Goal: Task Accomplishment & Management: Complete application form

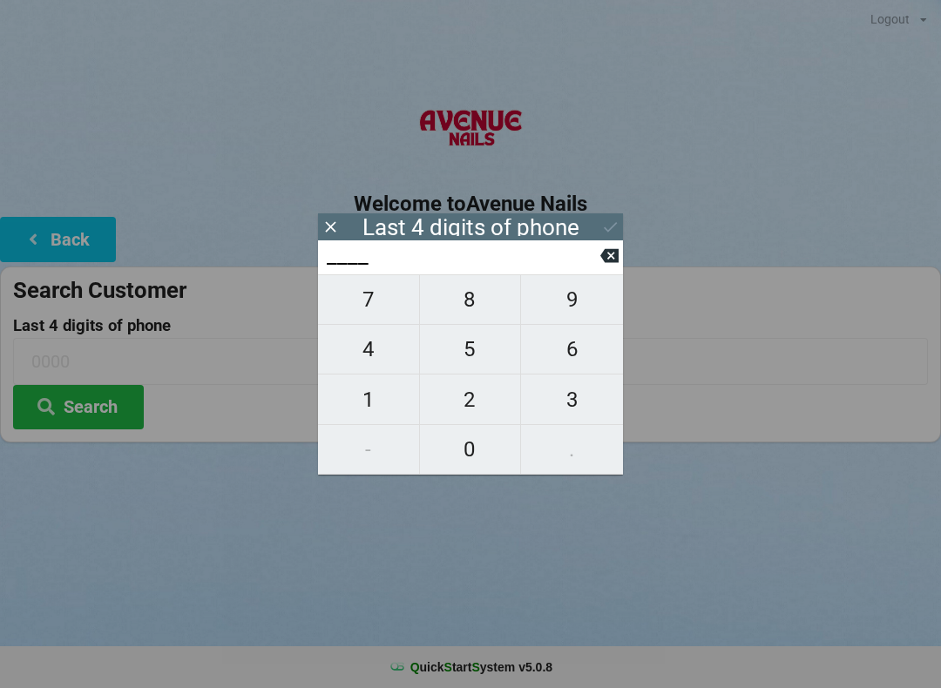
click at [564, 308] on span "9" at bounding box center [572, 299] width 102 height 37
type input "9___"
click at [376, 363] on span "4" at bounding box center [368, 349] width 101 height 37
type input "94__"
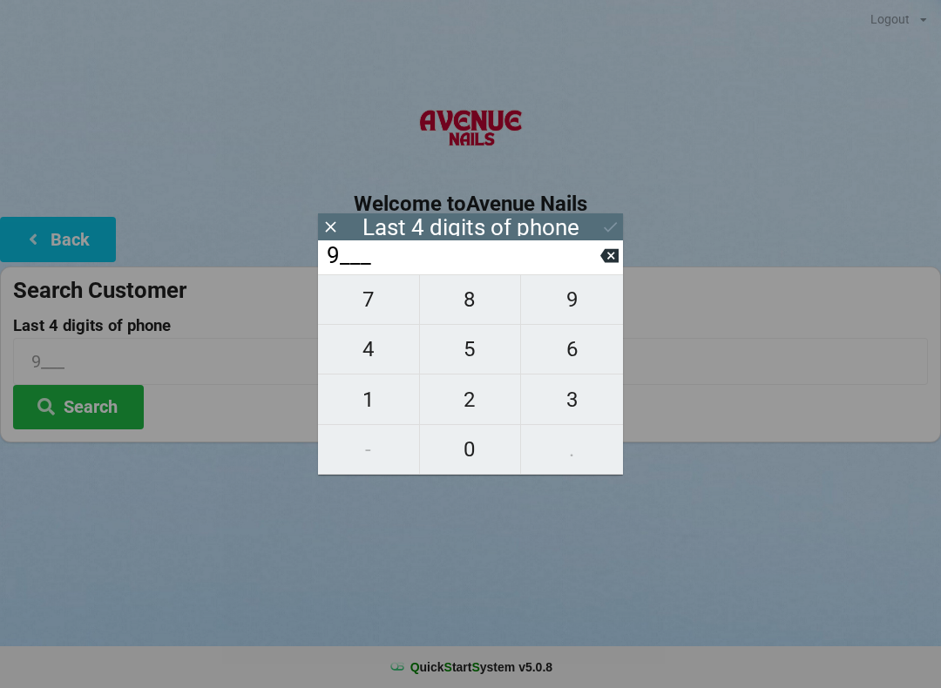
type input "94__"
click at [558, 309] on span "9" at bounding box center [572, 299] width 102 height 37
type input "949_"
click at [361, 365] on span "4" at bounding box center [368, 349] width 101 height 37
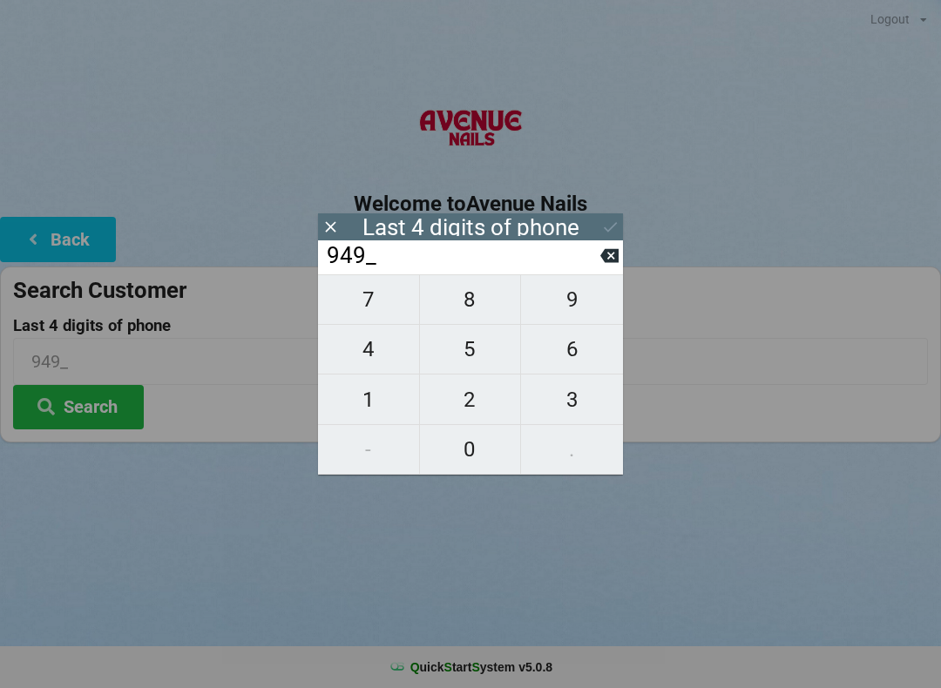
type input "9494"
click at [596, 221] on div "Last 4 digits of phone" at bounding box center [470, 226] width 305 height 27
click at [601, 225] on icon at bounding box center [610, 227] width 18 height 18
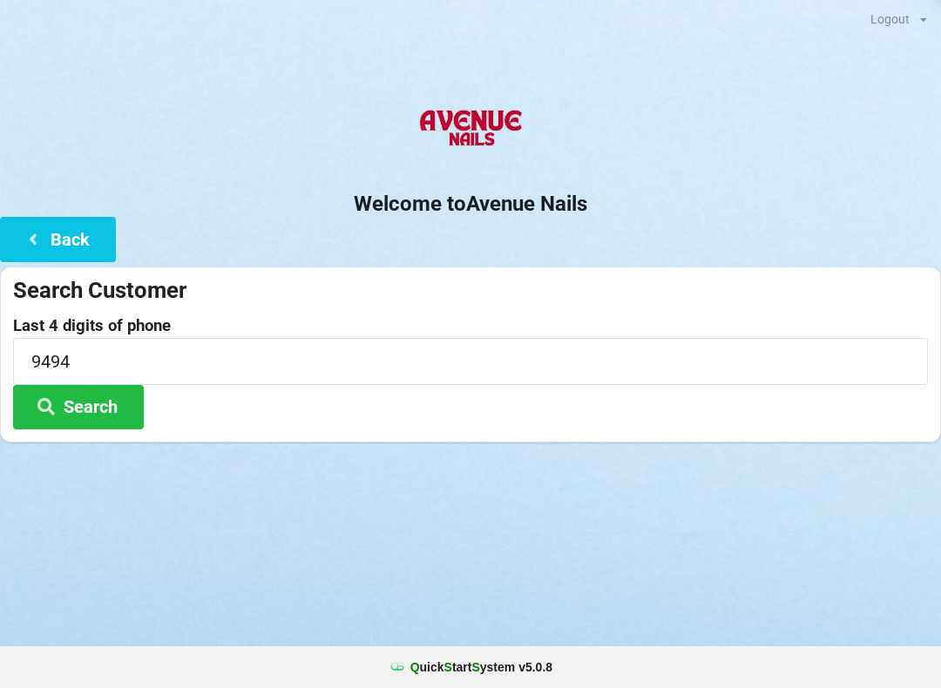
click at [109, 408] on button "Search" at bounding box center [78, 407] width 131 height 44
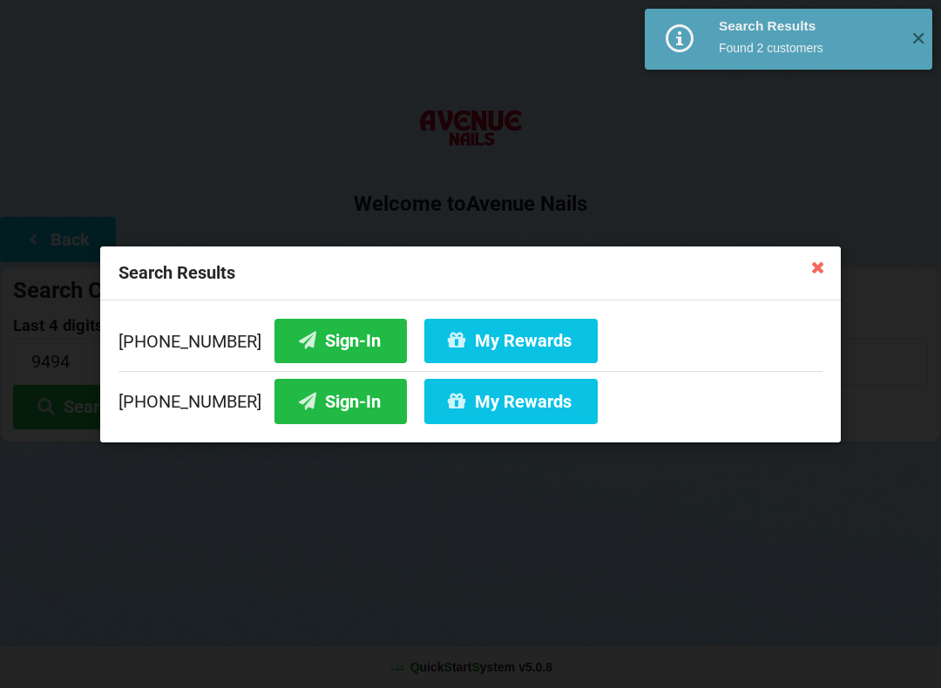
click at [328, 410] on button "Sign-In" at bounding box center [340, 401] width 132 height 44
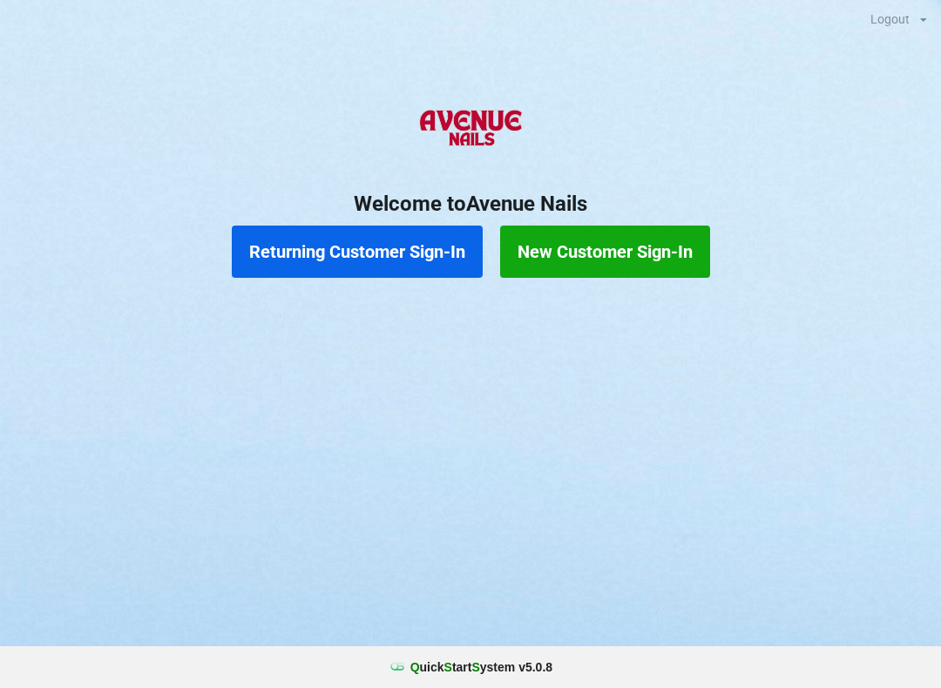
click at [581, 228] on button "New Customer Sign-In" at bounding box center [605, 252] width 210 height 52
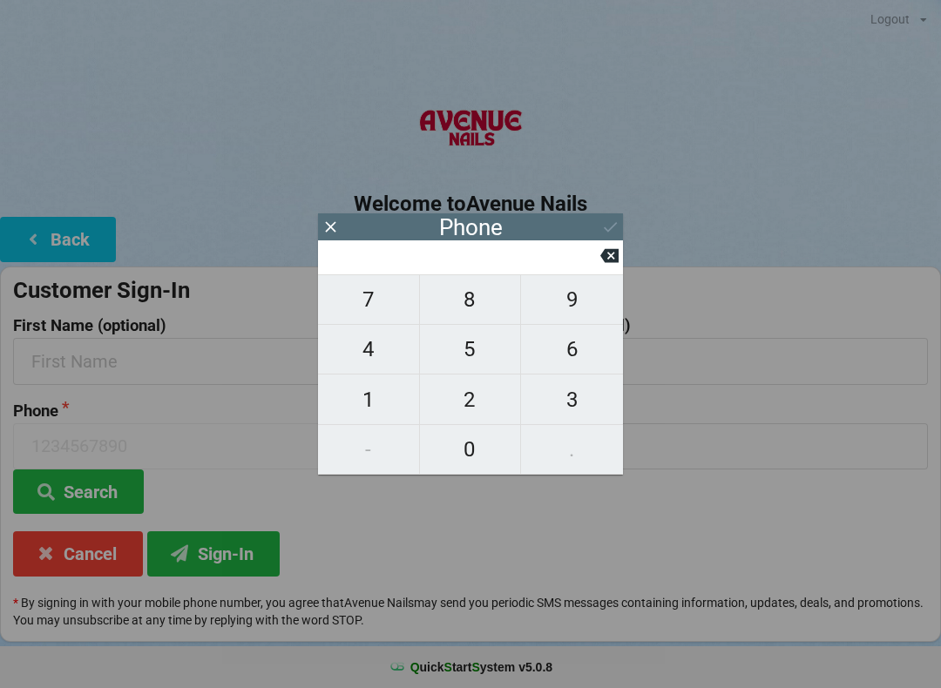
click at [381, 407] on span "1" at bounding box center [368, 400] width 101 height 37
type input "1"
click at [453, 313] on span "8" at bounding box center [470, 299] width 101 height 37
type input "18"
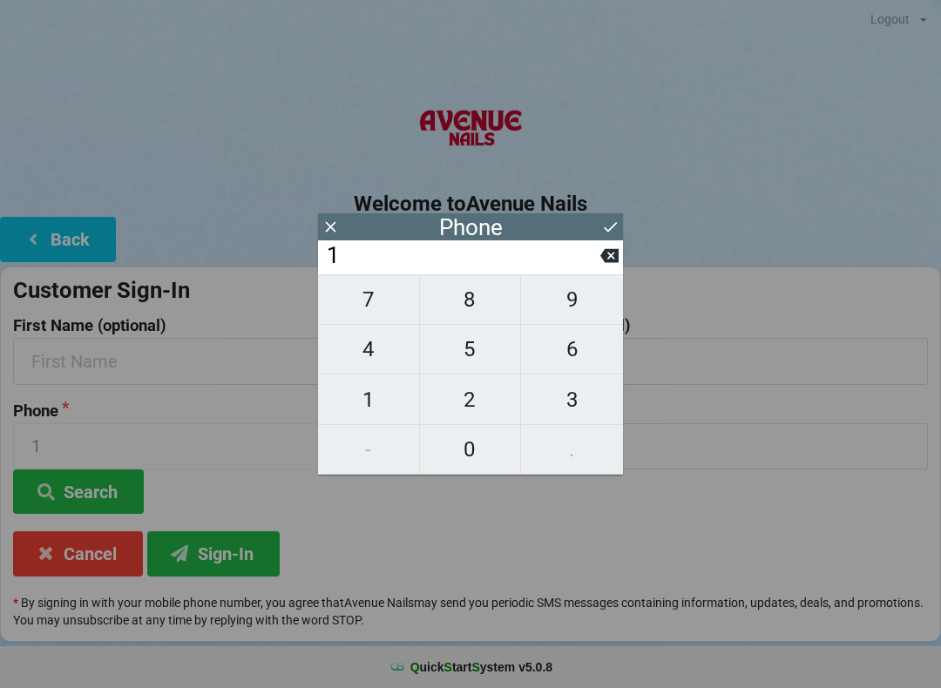
type input "18"
click at [483, 404] on span "2" at bounding box center [470, 400] width 101 height 37
type input "182"
click at [368, 308] on span "7" at bounding box center [368, 299] width 101 height 37
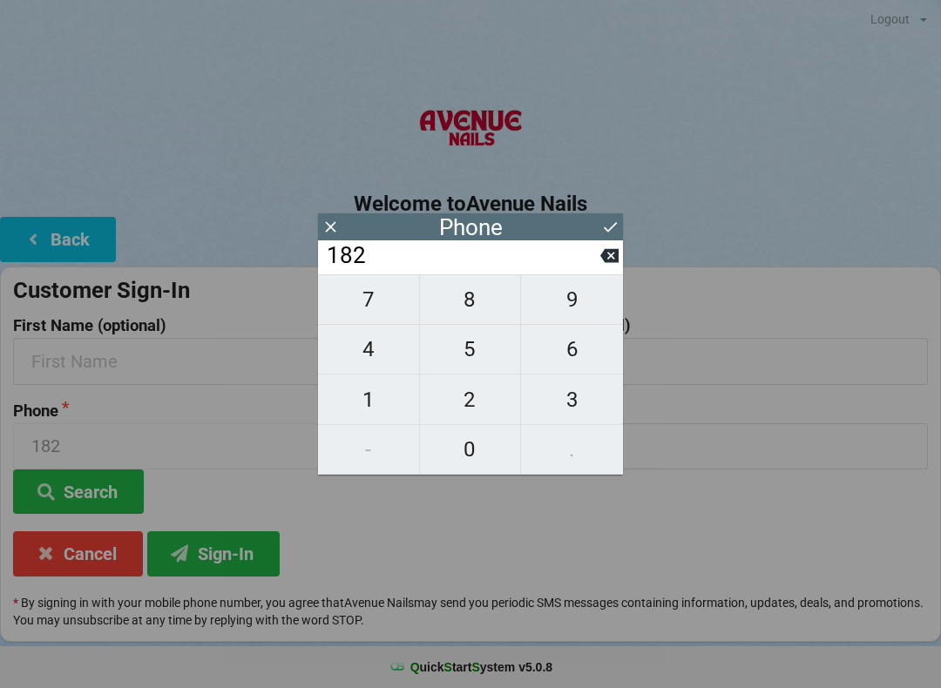
type input "1827"
click at [608, 220] on icon at bounding box center [610, 227] width 18 height 18
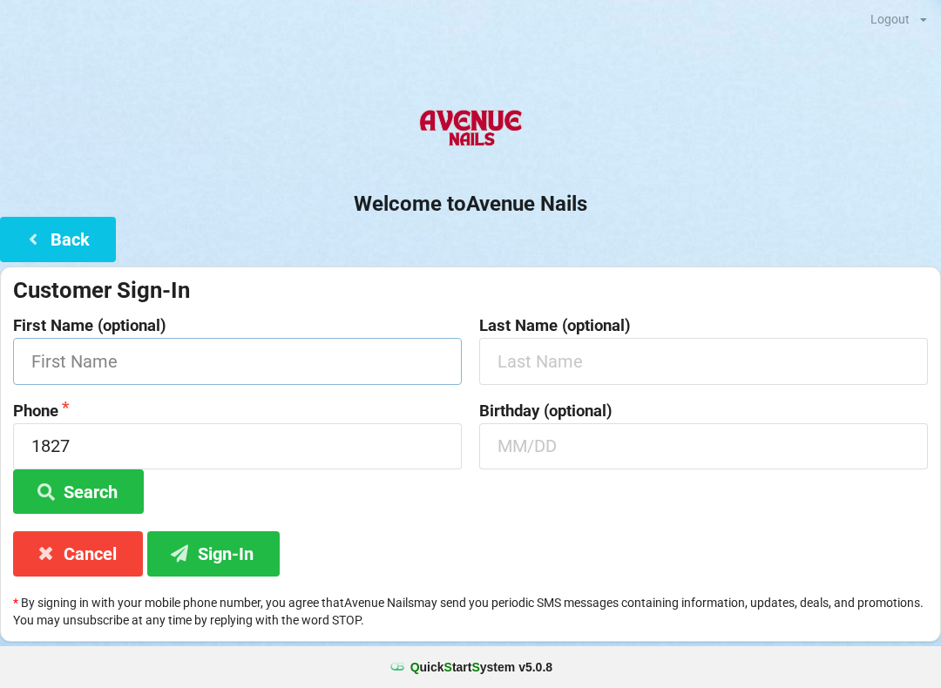
click at [282, 362] on input "text" at bounding box center [237, 361] width 449 height 46
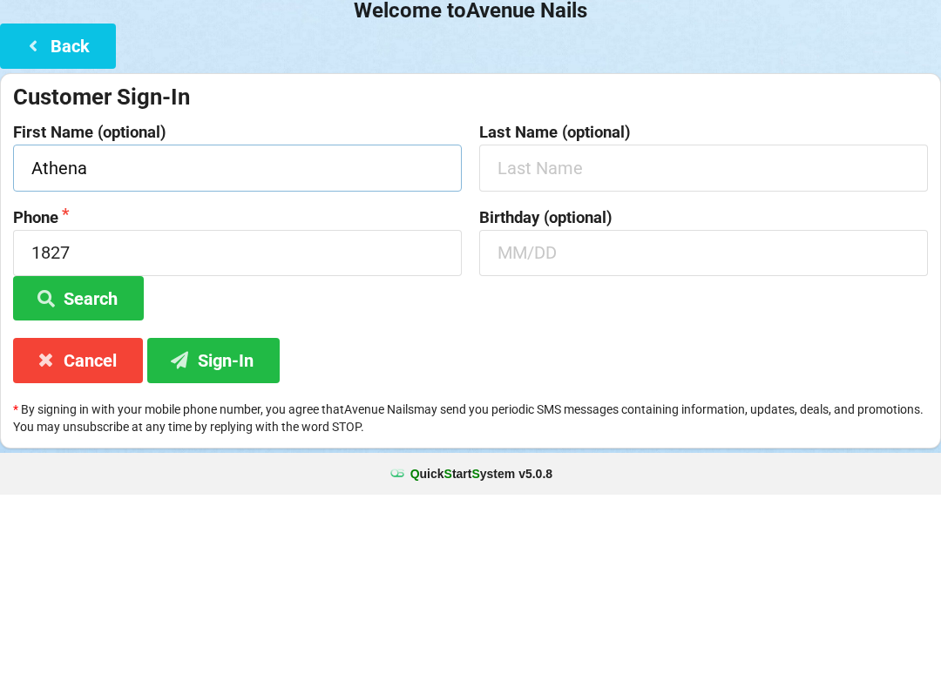
type input "Athena"
click at [567, 338] on input "text" at bounding box center [703, 361] width 449 height 46
type input "H"
click at [534, 423] on input "text" at bounding box center [703, 446] width 449 height 46
type input "1"
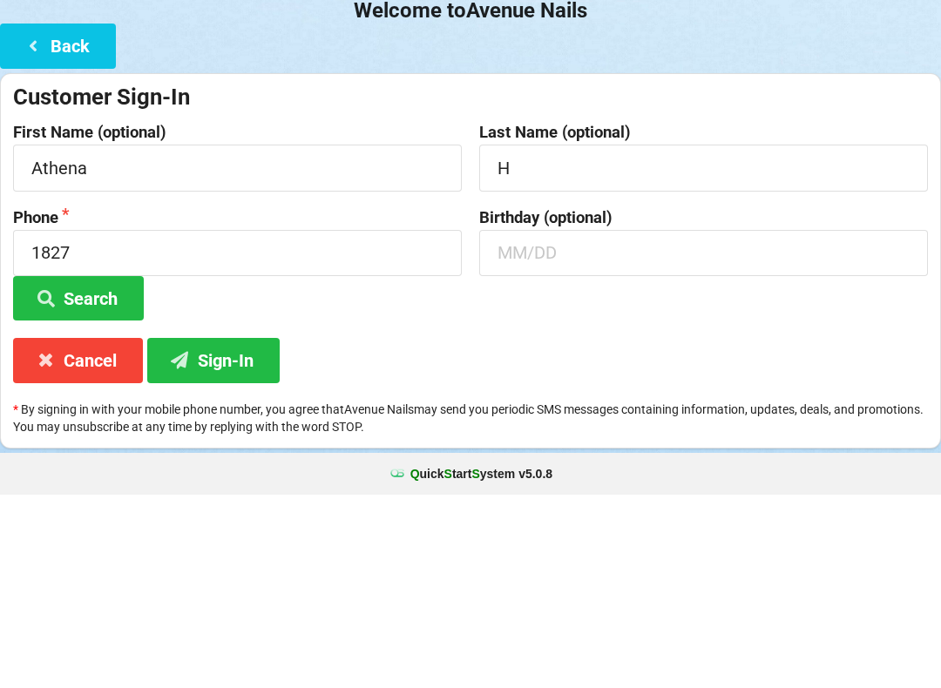
click at [219, 531] on button "Sign-In" at bounding box center [213, 553] width 132 height 44
click at [222, 423] on input "1827" at bounding box center [237, 446] width 449 height 46
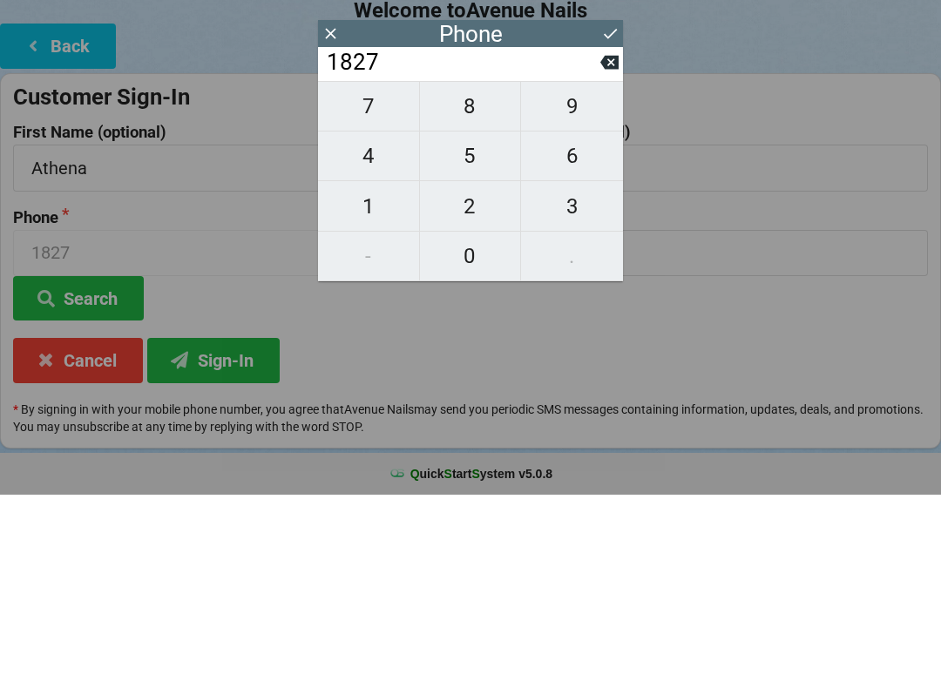
click at [615, 375] on button "3" at bounding box center [572, 400] width 102 height 50
type input "18273"
click at [611, 375] on button "3" at bounding box center [572, 400] width 102 height 50
type input "182733"
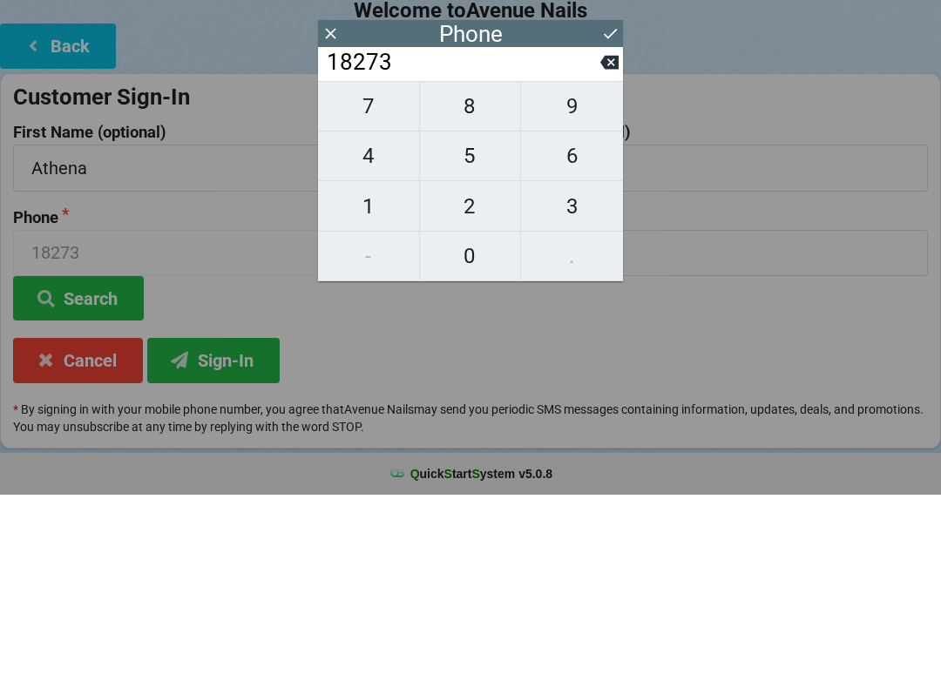
type input "182733"
click at [600, 382] on span "3" at bounding box center [572, 400] width 102 height 37
type input "1827333"
click at [599, 382] on span "3" at bounding box center [572, 400] width 102 height 37
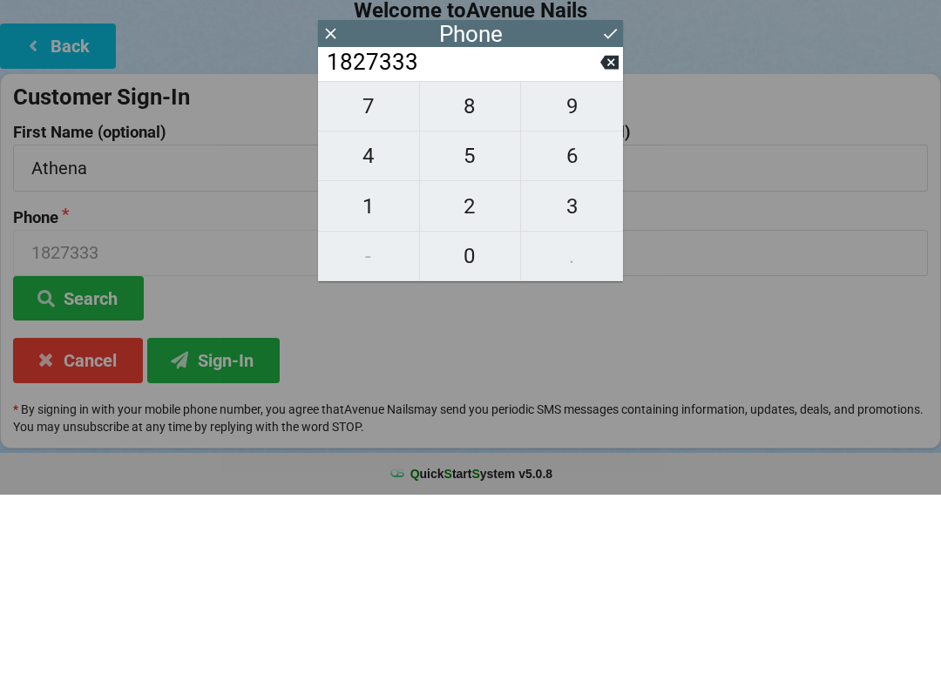
type input "18273333"
click at [602, 325] on button "6" at bounding box center [572, 350] width 102 height 50
type input "182733336"
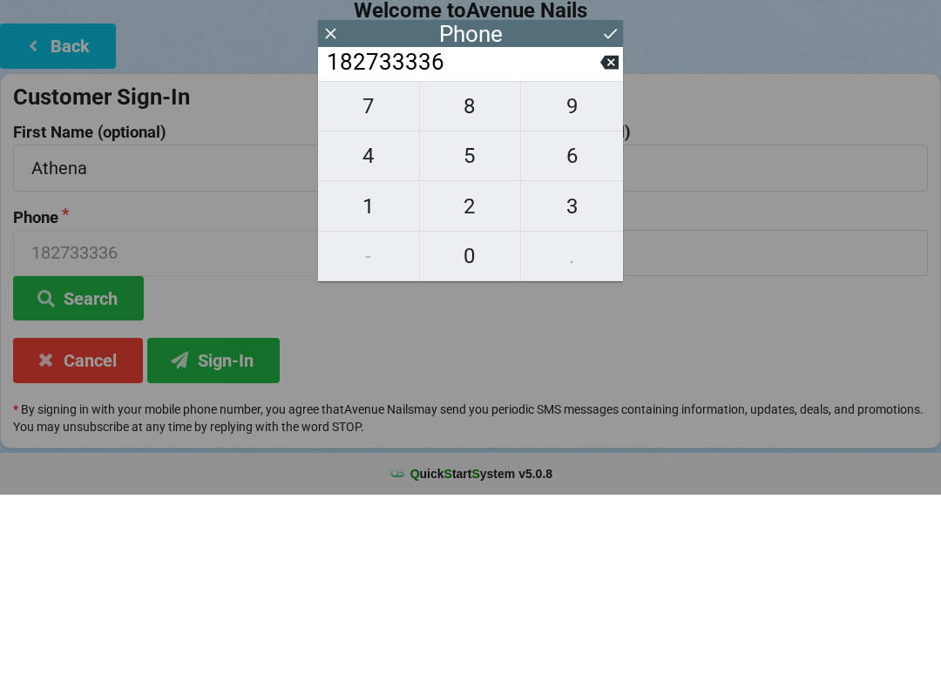
click at [602, 375] on button "3" at bounding box center [572, 400] width 102 height 50
type input "1827333363"
click at [601, 375] on button "3" at bounding box center [572, 400] width 102 height 50
type input "18273333633"
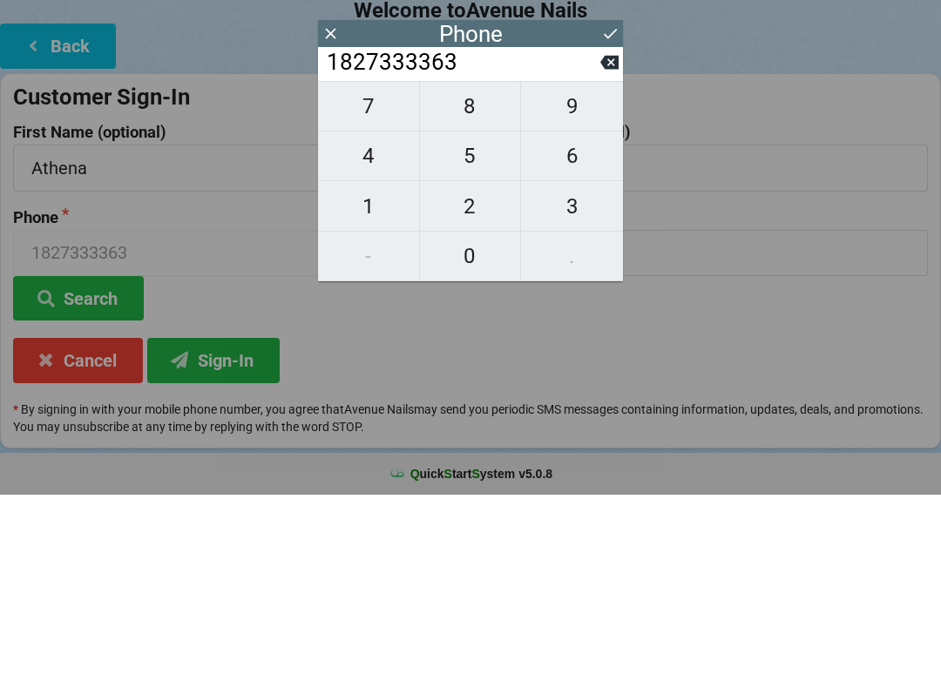
type input "18273333633"
click at [596, 375] on button "3" at bounding box center [572, 400] width 102 height 50
type input "182733336333"
click at [337, 331] on span "4" at bounding box center [368, 349] width 101 height 37
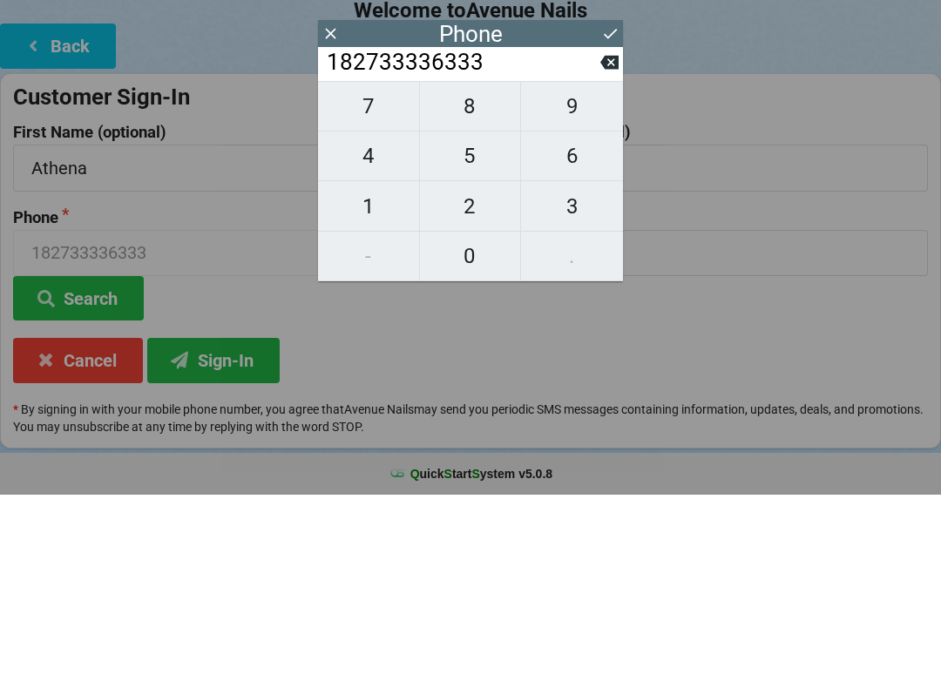
type input "1827333363334"
click at [344, 331] on span "4" at bounding box center [368, 349] width 101 height 37
type input "18273333633344"
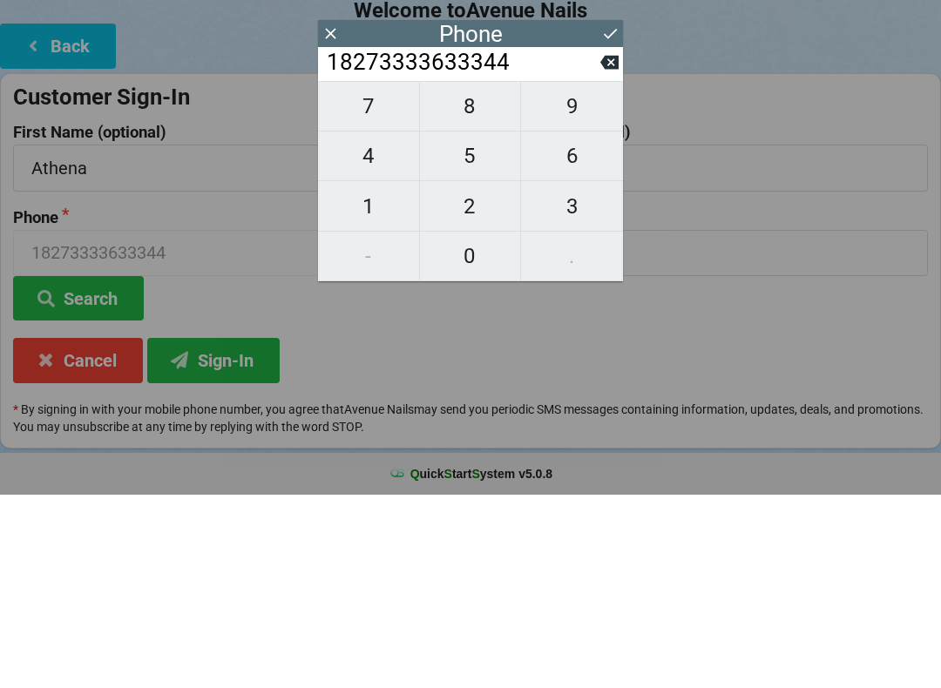
click at [323, 325] on button "4" at bounding box center [369, 350] width 102 height 50
type input "[CREDIT_CARD_NUMBER]"
click at [337, 281] on span "7" at bounding box center [368, 299] width 101 height 37
type input "1827333363334447"
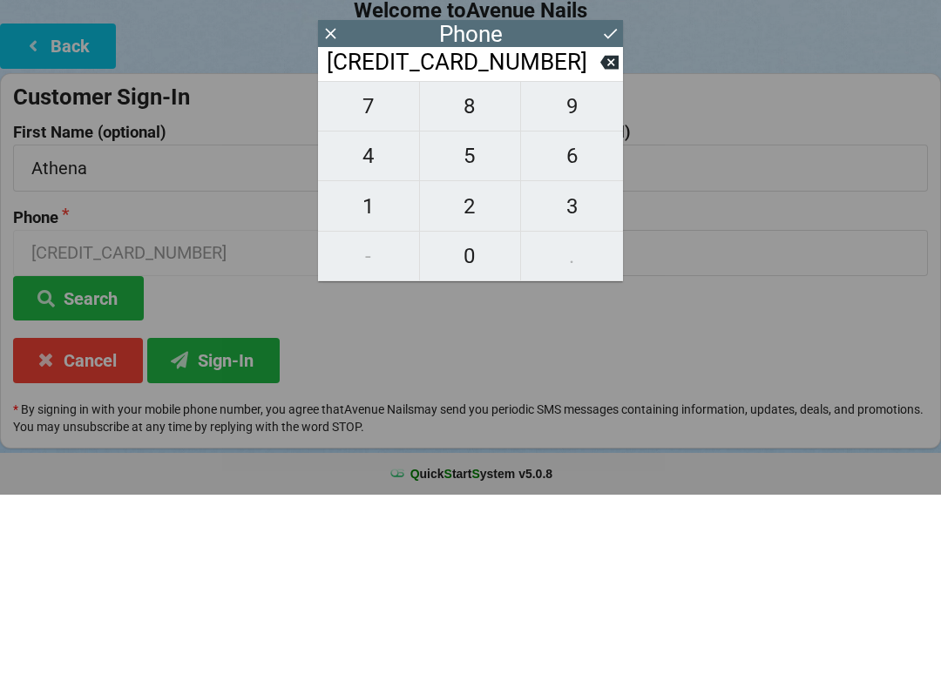
type input "1827333363334447"
click at [348, 281] on span "7" at bounding box center [368, 299] width 101 height 37
type input "18273333633344477"
click at [344, 331] on span "4" at bounding box center [368, 349] width 101 height 37
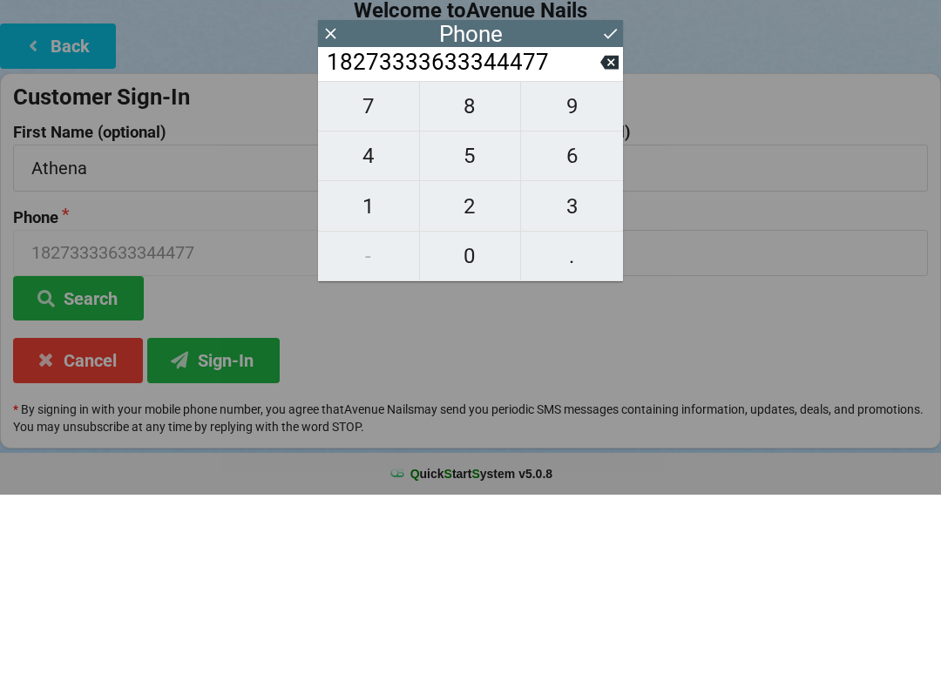
type input "182733336333444774"
click at [343, 331] on span "4" at bounding box center [368, 349] width 101 height 37
type input "1827333363334447744"
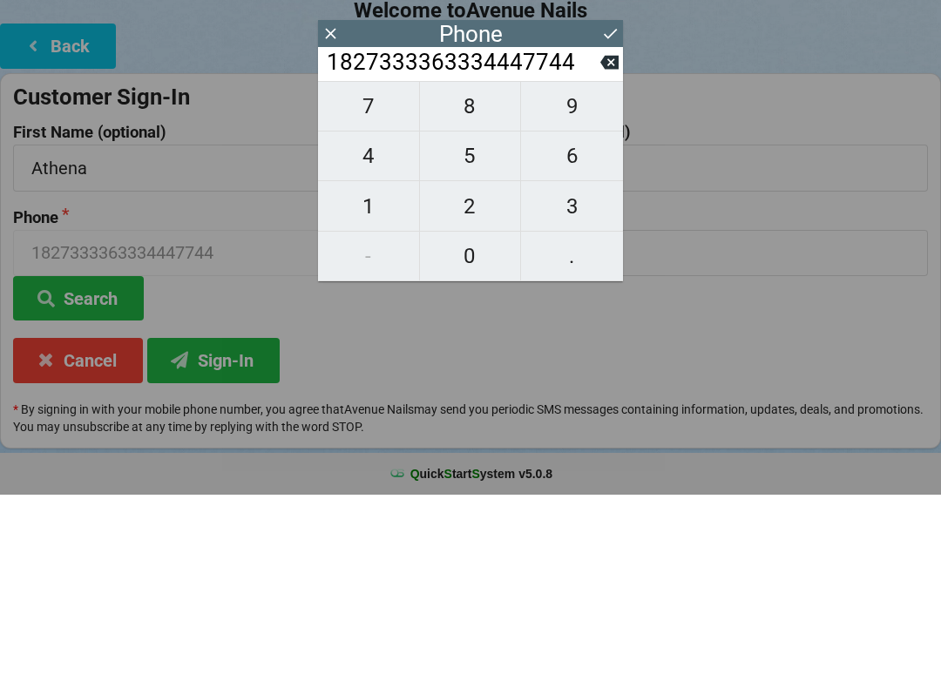
click at [338, 325] on button "4" at bounding box center [369, 350] width 102 height 50
type input "18273333633344477444"
click at [612, 325] on button "6" at bounding box center [572, 350] width 102 height 50
type input "182733336333444774446"
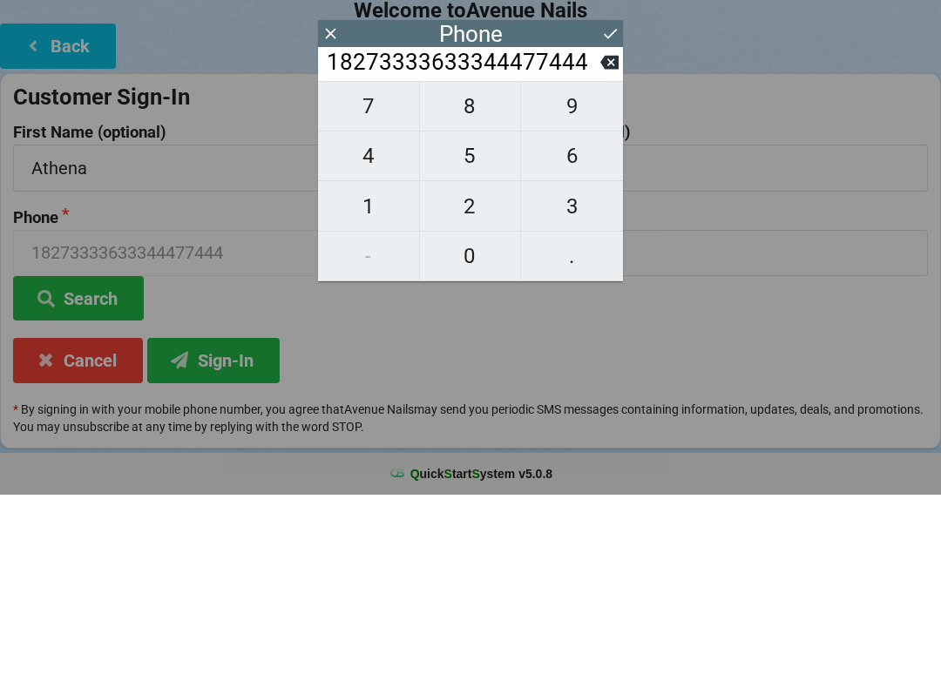
type input "182733336333444774446"
click at [617, 375] on button "3" at bounding box center [572, 400] width 102 height 50
type input "1827333363334447744463"
click at [589, 331] on span "6" at bounding box center [572, 349] width 102 height 37
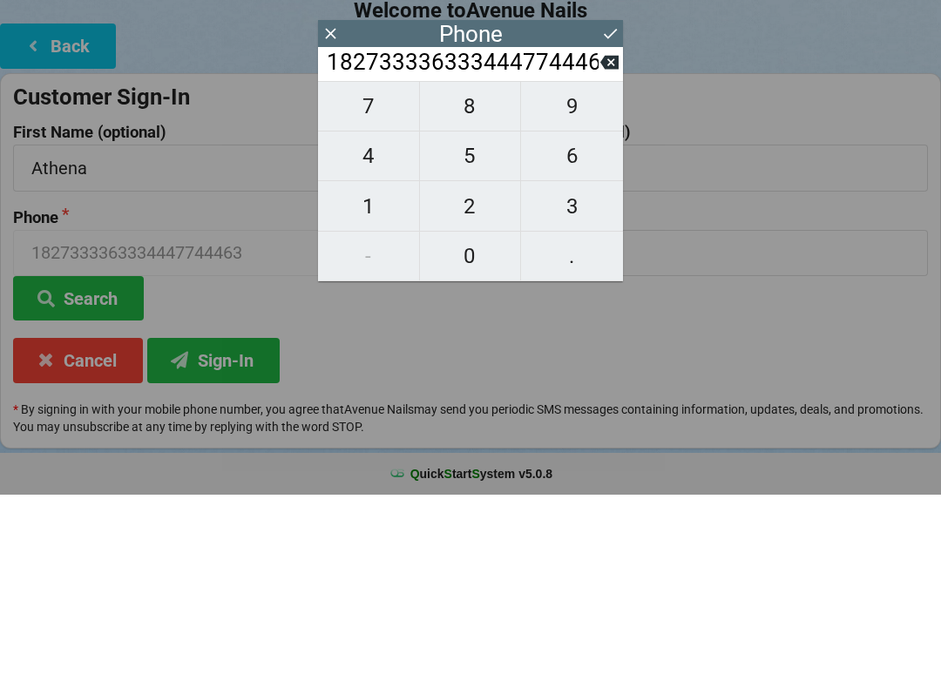
type input "18273333633344477444636"
click at [610, 331] on span "6" at bounding box center [572, 349] width 102 height 37
type input "182733336333444774446366"
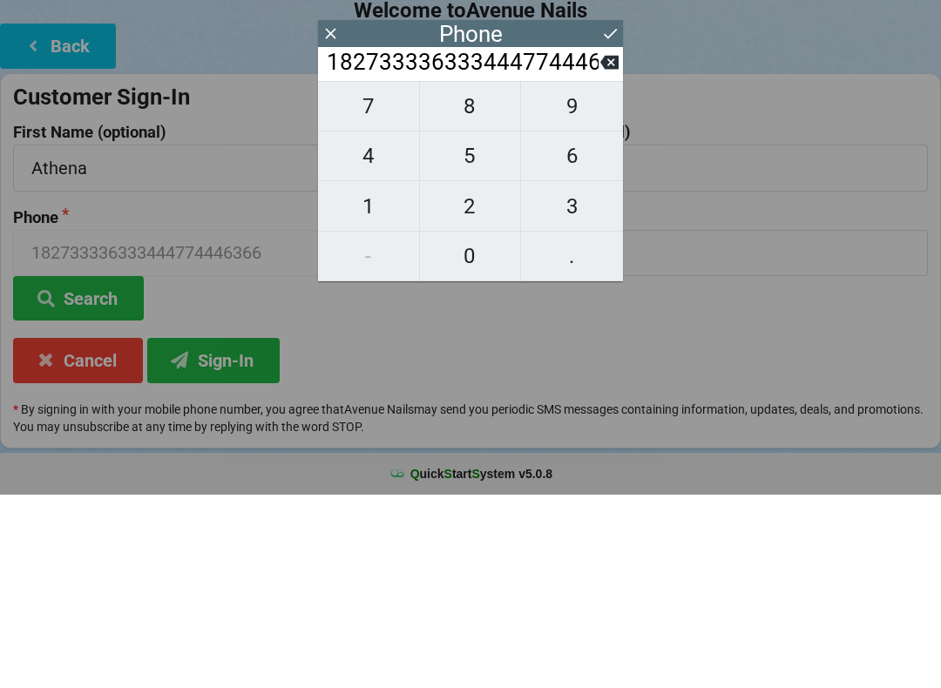
click at [608, 331] on span "6" at bounding box center [572, 349] width 102 height 37
type input "1827333363334447744463666"
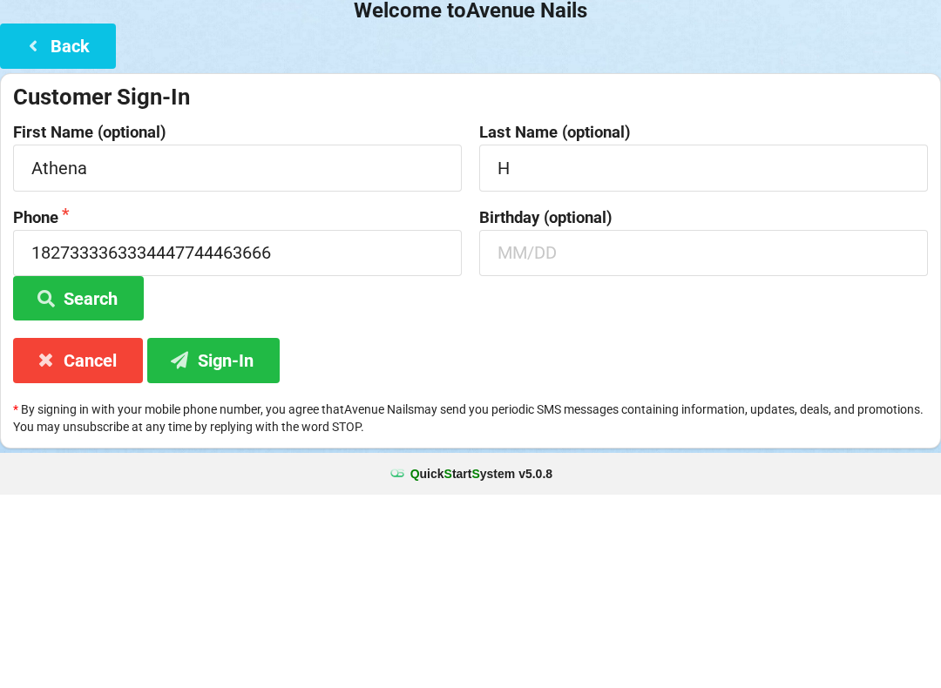
click at [686, 132] on div "Welcome to Avenue Nails Back Customer Sign-In First Name (optional) [PERSON_NAM…" at bounding box center [470, 368] width 941 height 547
click at [52, 217] on button "Back" at bounding box center [58, 239] width 116 height 44
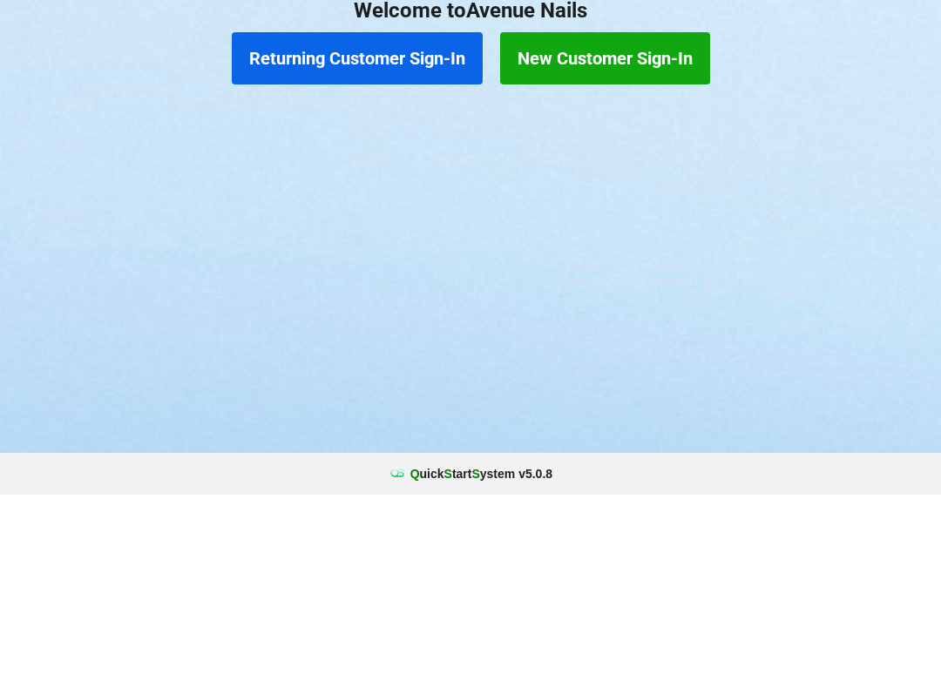
click at [630, 226] on button "New Customer Sign-In" at bounding box center [605, 252] width 210 height 52
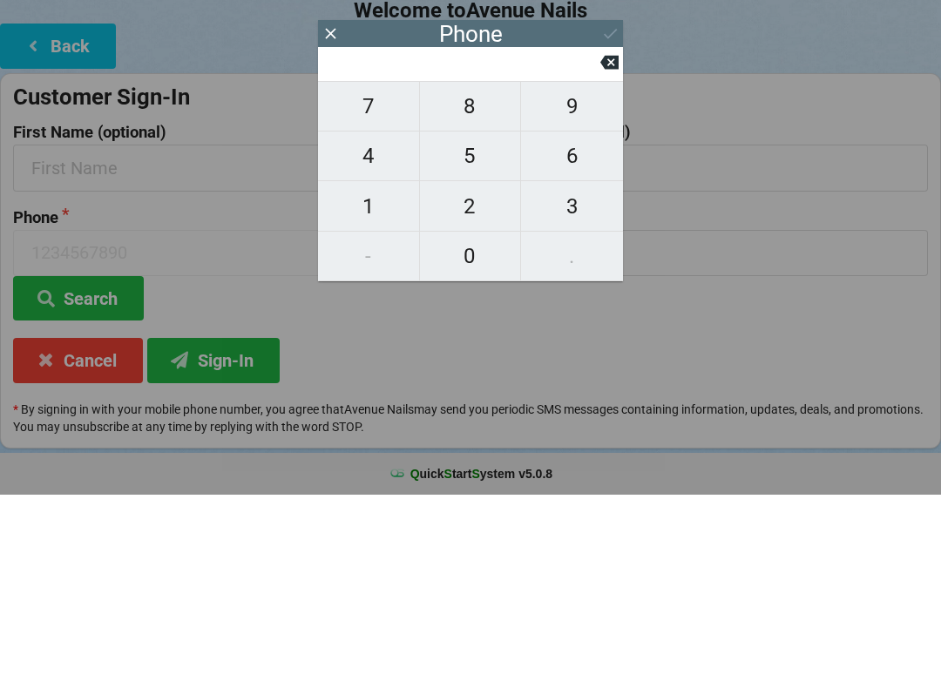
click at [362, 375] on button "1" at bounding box center [369, 400] width 102 height 50
type input "1"
click at [603, 331] on span "6" at bounding box center [572, 349] width 102 height 37
type input "16"
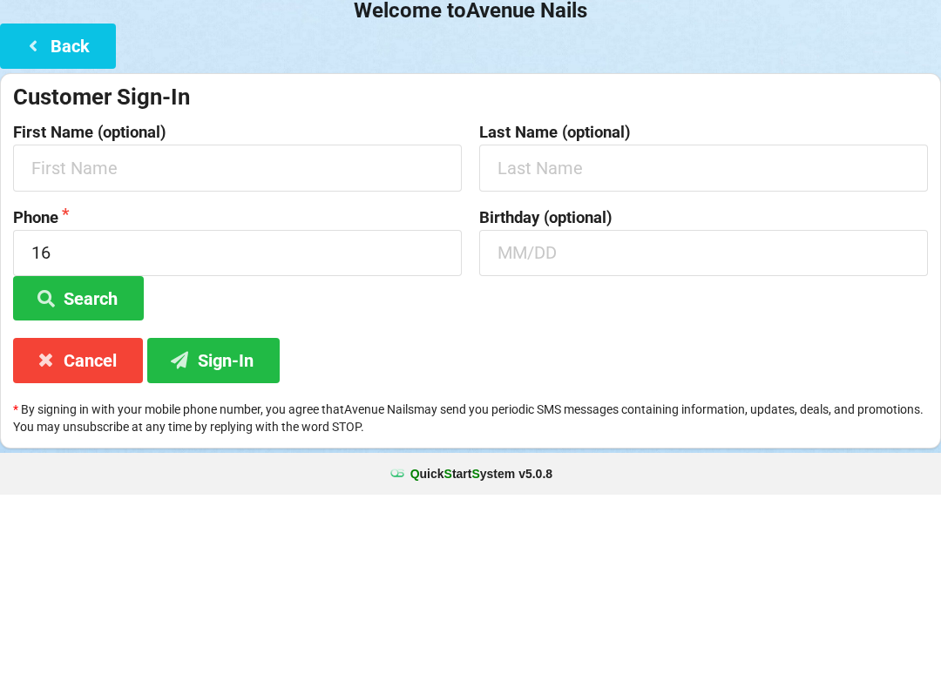
click at [635, 276] on div "Customer Sign-In" at bounding box center [470, 290] width 915 height 29
click at [232, 423] on input "16" at bounding box center [237, 446] width 449 height 46
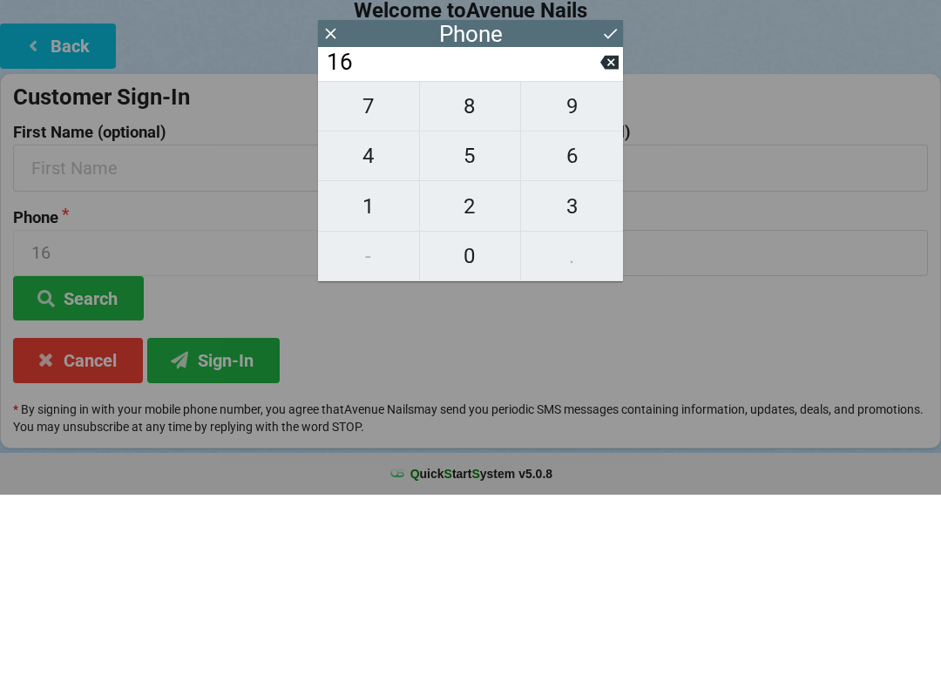
click at [612, 331] on span "6" at bounding box center [572, 349] width 102 height 37
type input "166"
click at [612, 331] on span "6" at bounding box center [572, 349] width 102 height 37
type input "1666"
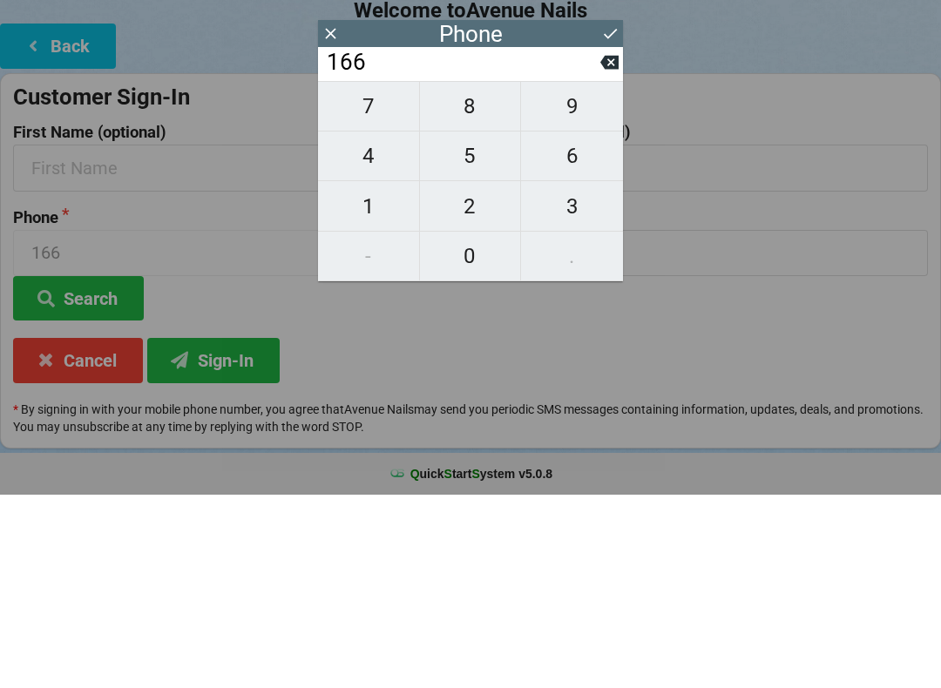
type input "1666"
click at [576, 331] on span "6" at bounding box center [572, 349] width 102 height 37
type input "16666"
click at [580, 242] on input "16666" at bounding box center [462, 256] width 275 height 28
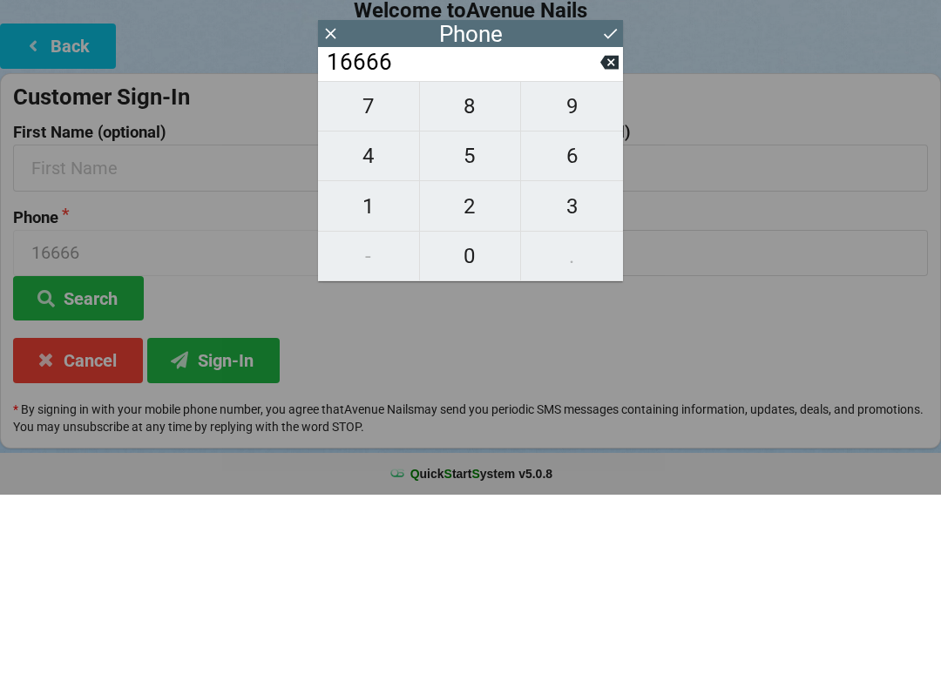
click at [612, 222] on icon at bounding box center [610, 227] width 13 height 10
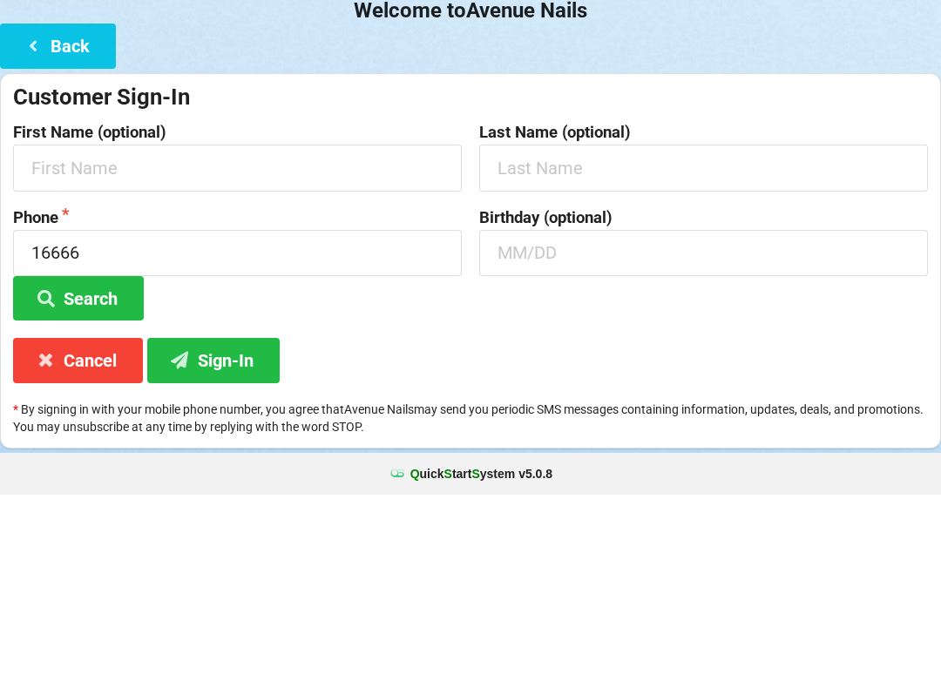
click at [64, 217] on button "Back" at bounding box center [58, 239] width 116 height 44
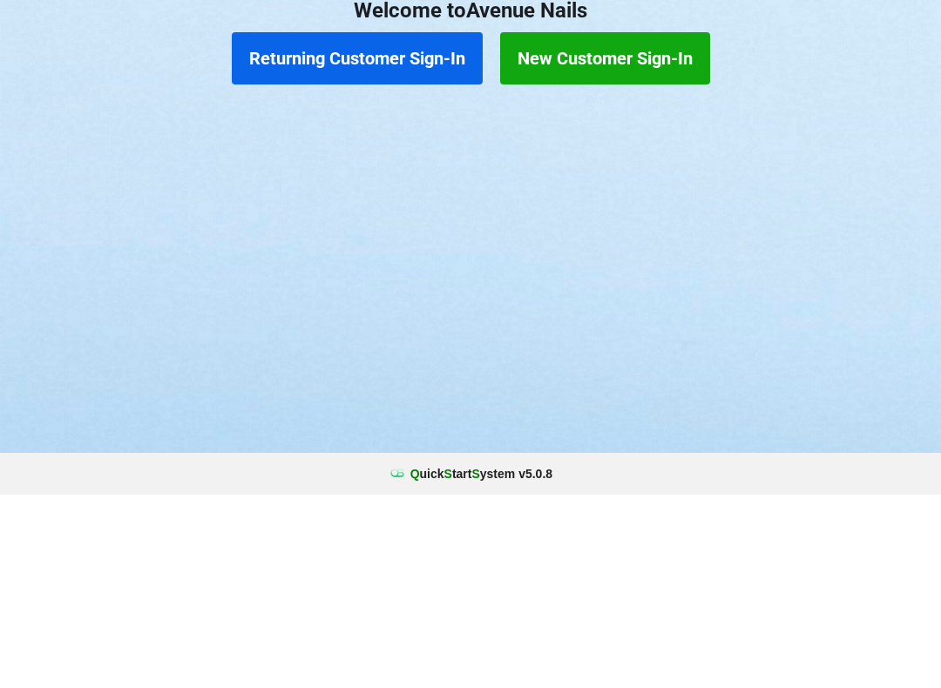
click at [625, 226] on button "New Customer Sign-In" at bounding box center [605, 252] width 210 height 52
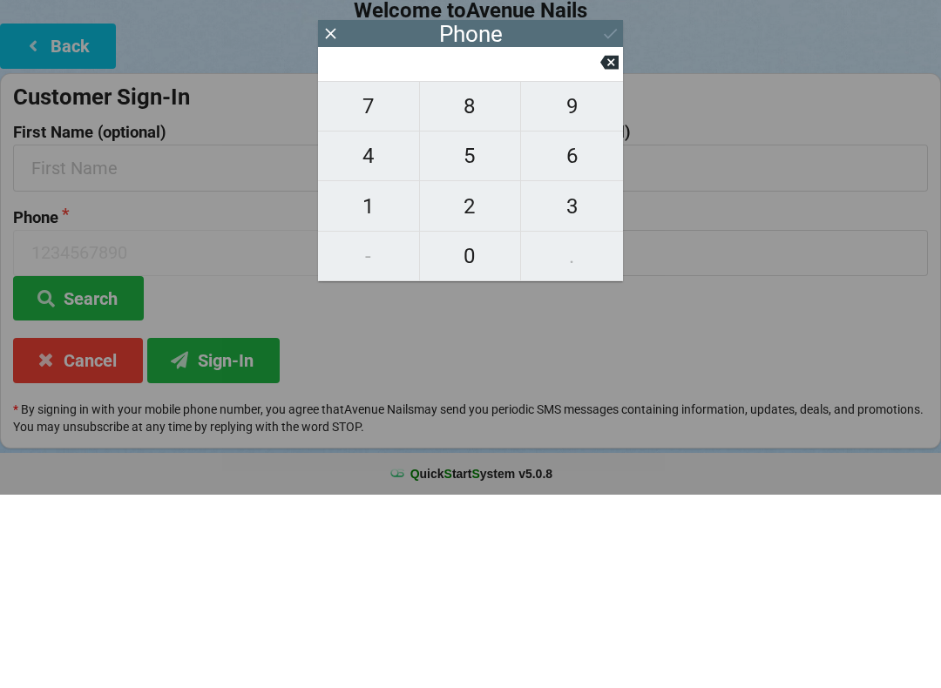
click at [383, 382] on span "1" at bounding box center [368, 400] width 101 height 37
type input "1"
click at [599, 382] on span "3" at bounding box center [572, 400] width 102 height 37
type input "13"
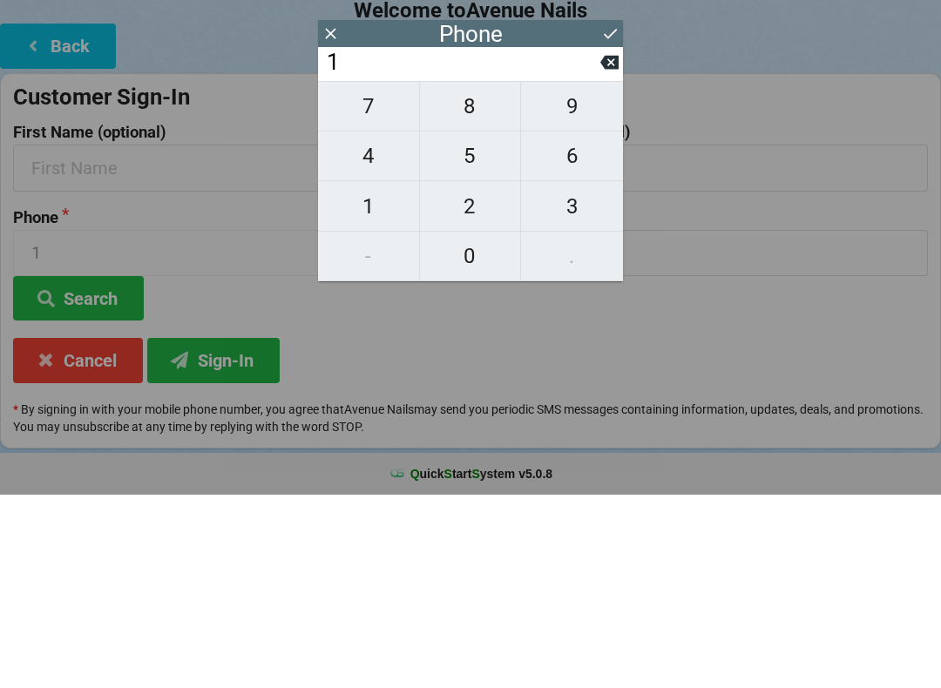
type input "13"
click at [585, 382] on span "3" at bounding box center [572, 400] width 102 height 37
type input "133"
click at [592, 325] on button "6" at bounding box center [572, 350] width 102 height 50
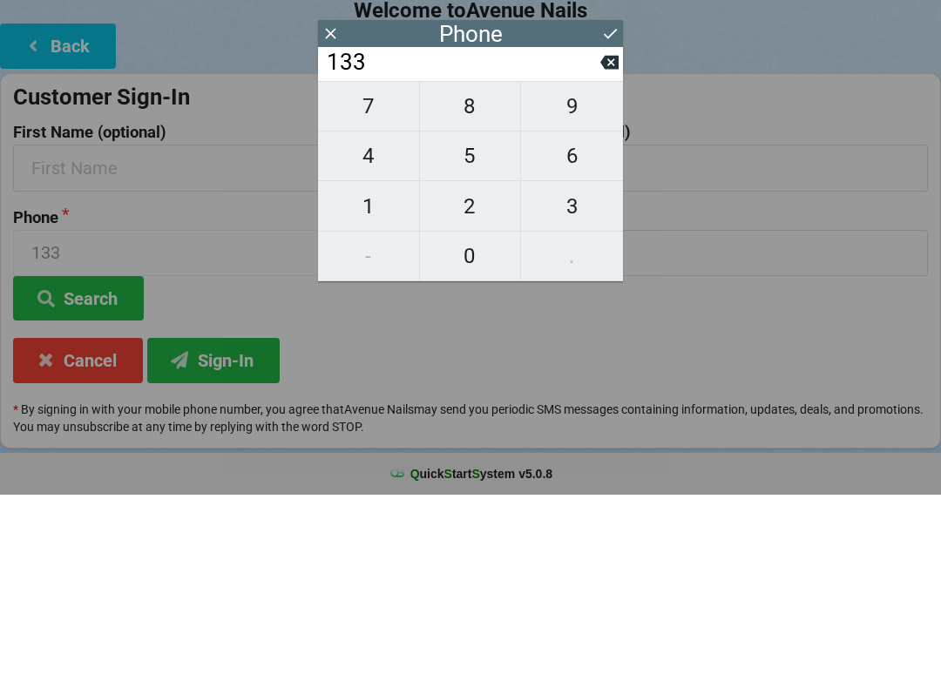
type input "1336"
click at [322, 331] on span "4" at bounding box center [368, 349] width 101 height 37
type input "13364"
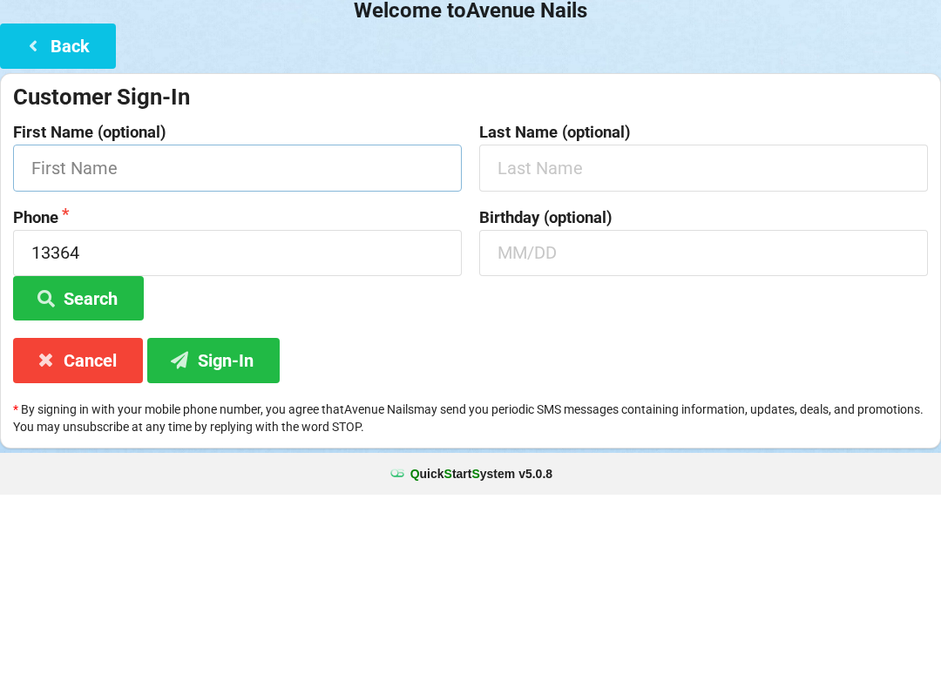
click at [314, 338] on input "text" at bounding box center [237, 361] width 449 height 46
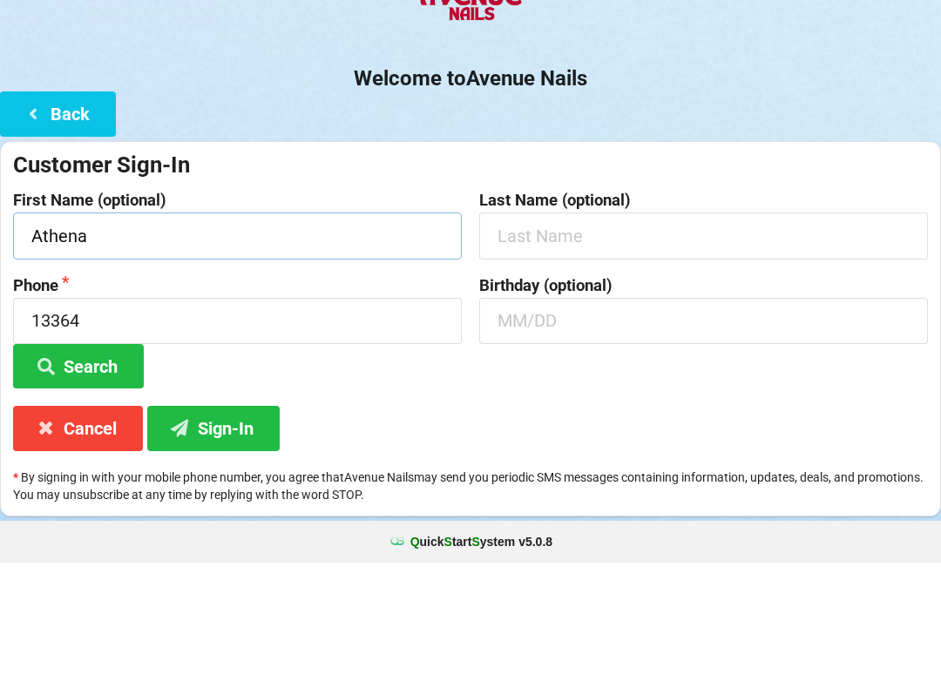
type input "Athena"
click at [132, 423] on input "13364" at bounding box center [237, 446] width 449 height 46
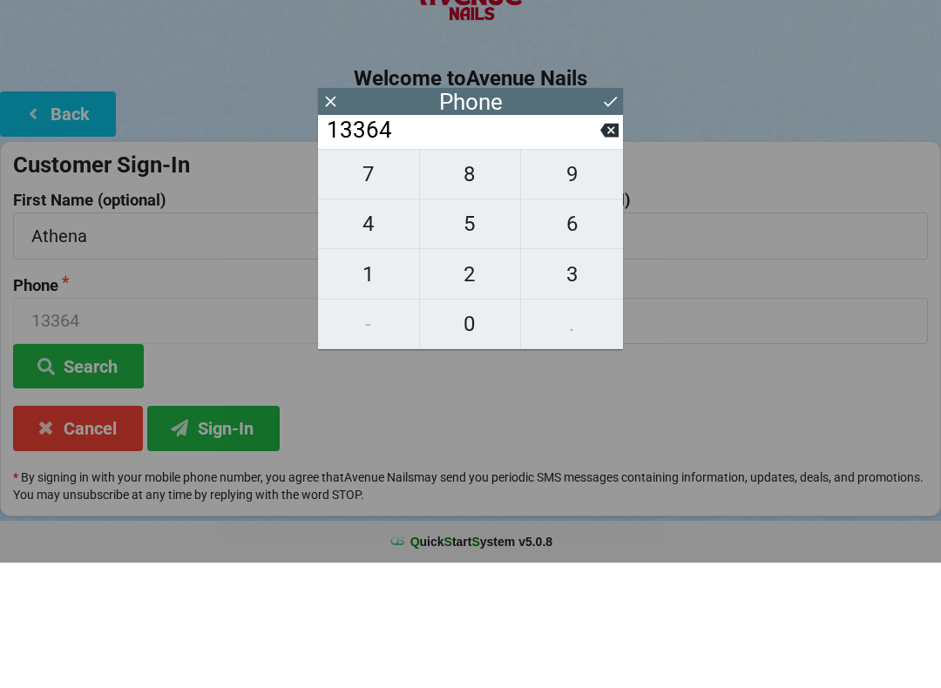
click at [578, 281] on span "9" at bounding box center [572, 299] width 102 height 37
type input "133649"
click at [593, 281] on span "9" at bounding box center [572, 299] width 102 height 37
type input "1336499"
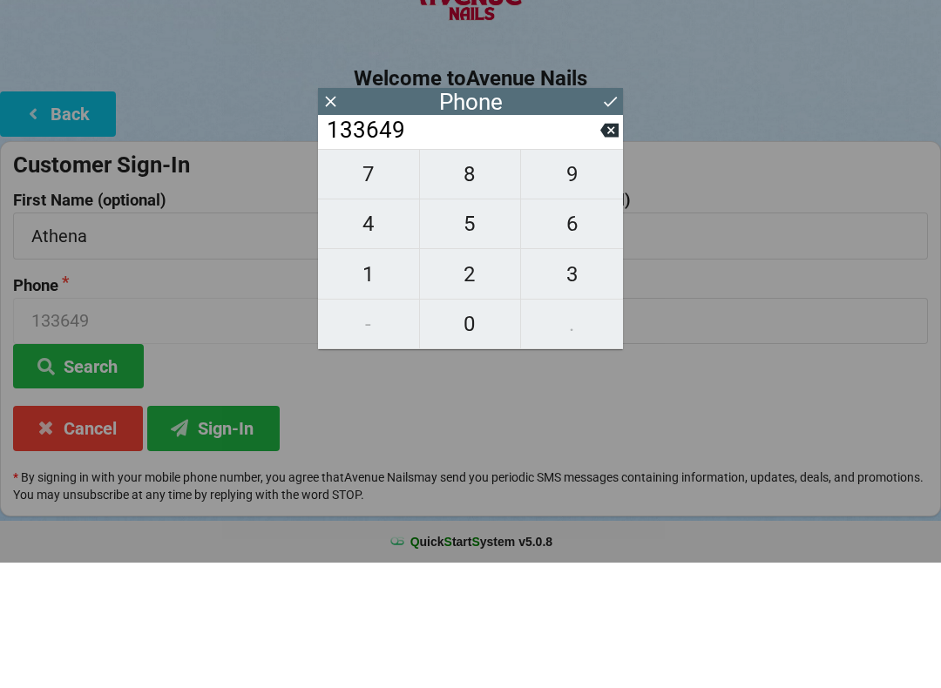
type input "1336499"
click at [607, 281] on span "9" at bounding box center [572, 299] width 102 height 37
type input "13364999"
click at [604, 281] on span "9" at bounding box center [572, 299] width 102 height 37
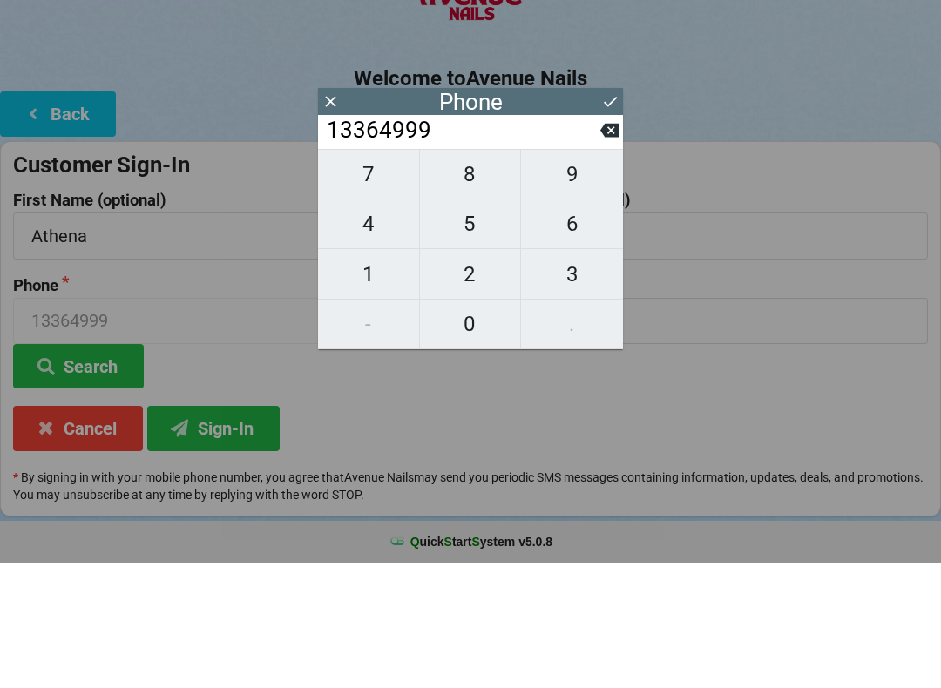
type input "133649999"
click at [597, 281] on span "9" at bounding box center [572, 299] width 102 height 37
type input "1336499999"
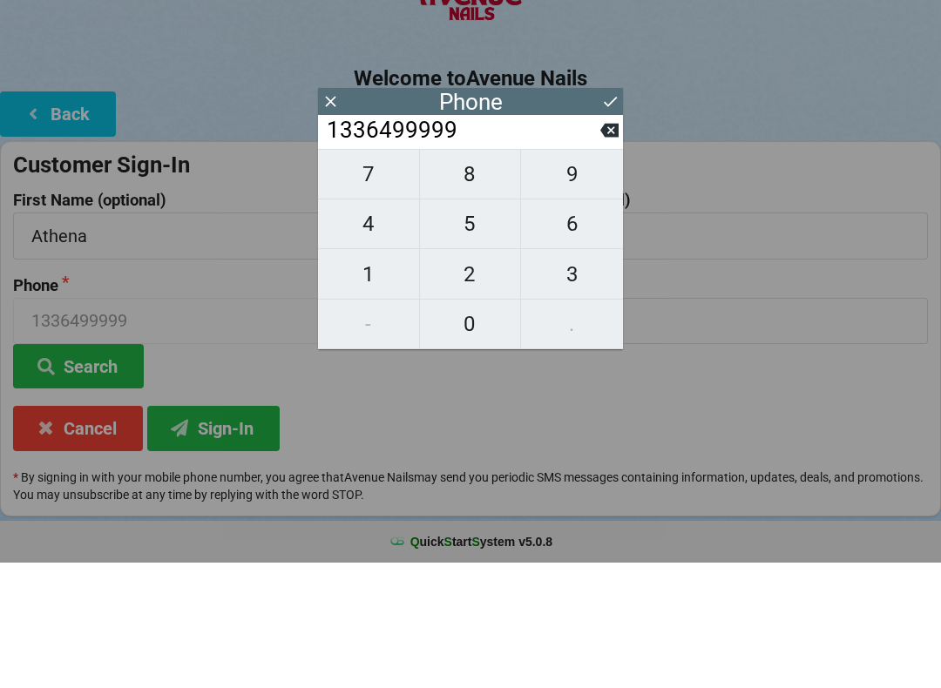
click at [599, 281] on span "9" at bounding box center [572, 299] width 102 height 37
type input "13364999999"
click at [605, 249] on icon at bounding box center [609, 256] width 18 height 14
click at [602, 244] on button at bounding box center [609, 256] width 18 height 24
type input "133649999"
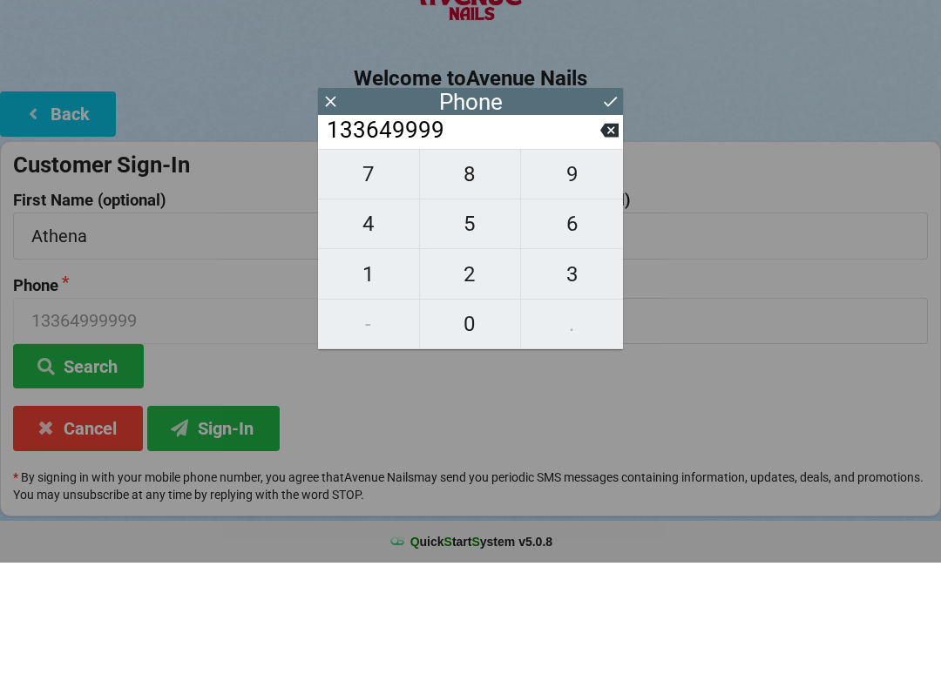
click at [598, 242] on input "133649999" at bounding box center [462, 256] width 275 height 28
click at [597, 242] on input "133649999" at bounding box center [462, 256] width 275 height 28
click at [598, 242] on input "133649999" at bounding box center [462, 256] width 275 height 28
click at [604, 274] on button "9" at bounding box center [572, 299] width 102 height 51
type input "1336499999"
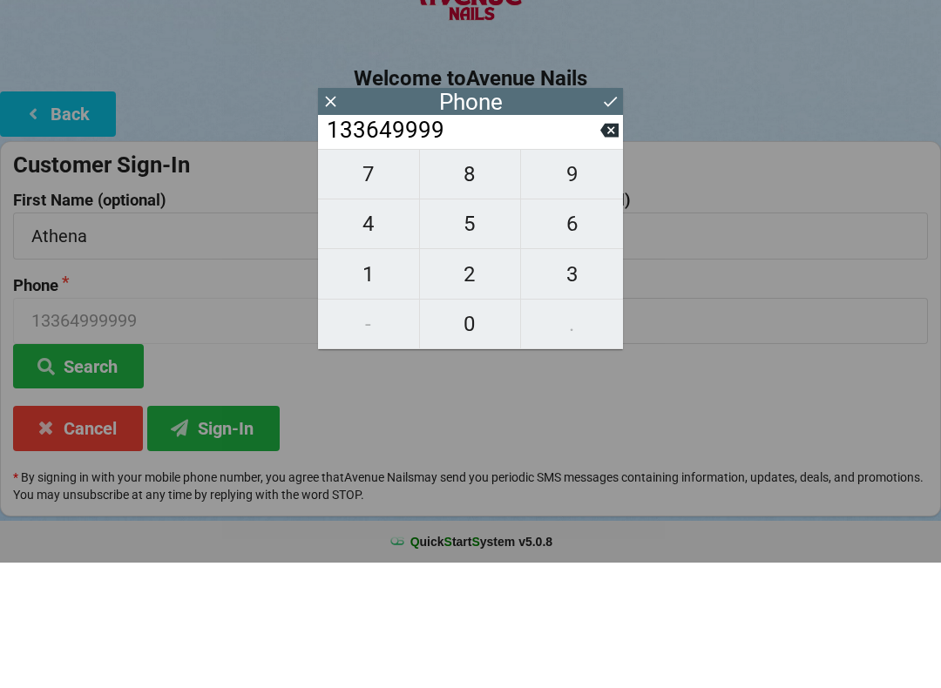
type input "1336499999"
click at [588, 242] on input "1336499999" at bounding box center [462, 256] width 275 height 28
click at [576, 242] on input "1336499999" at bounding box center [462, 256] width 275 height 28
click at [554, 281] on span "9" at bounding box center [572, 299] width 102 height 37
type input "13364999999"
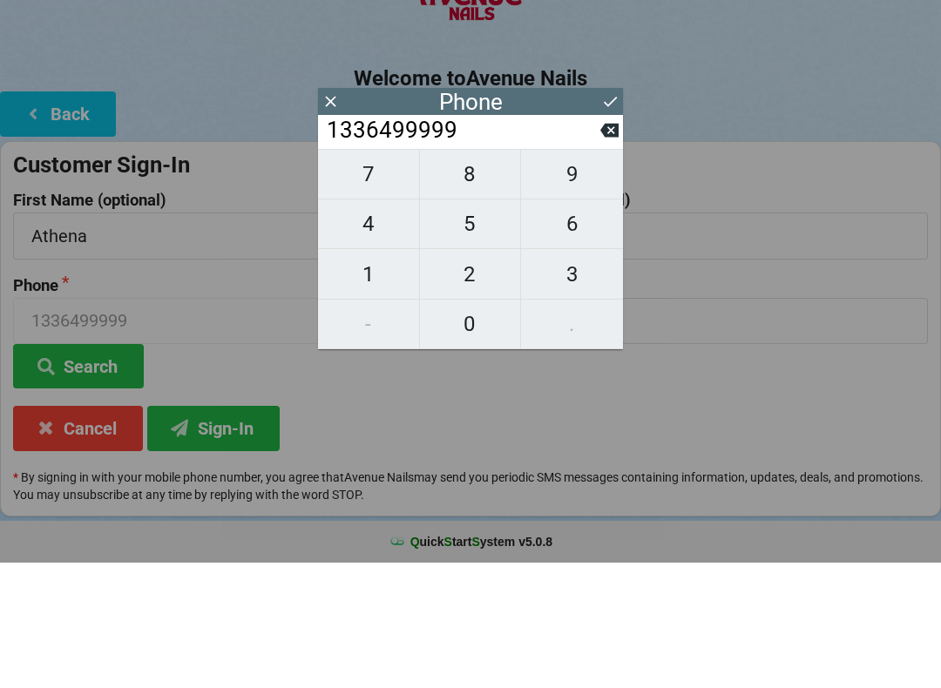
type input "13364999999"
click at [544, 281] on span "9" at bounding box center [572, 299] width 102 height 37
type input "133649999999"
click at [555, 281] on span "9" at bounding box center [572, 299] width 102 height 37
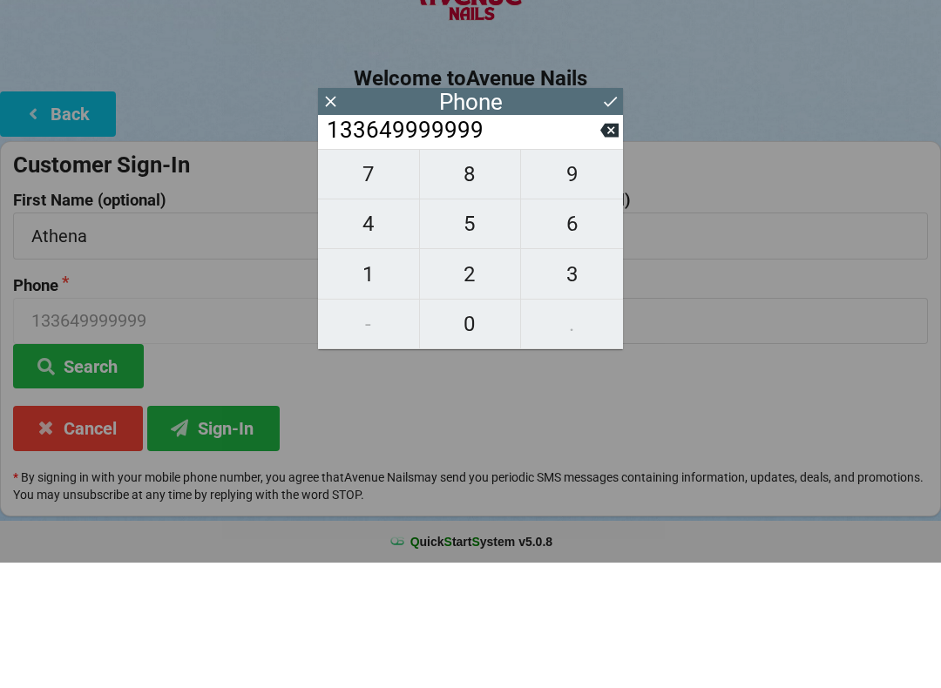
type input "1336499999999"
click at [607, 281] on span "9" at bounding box center [572, 299] width 102 height 37
type input "13364999999999"
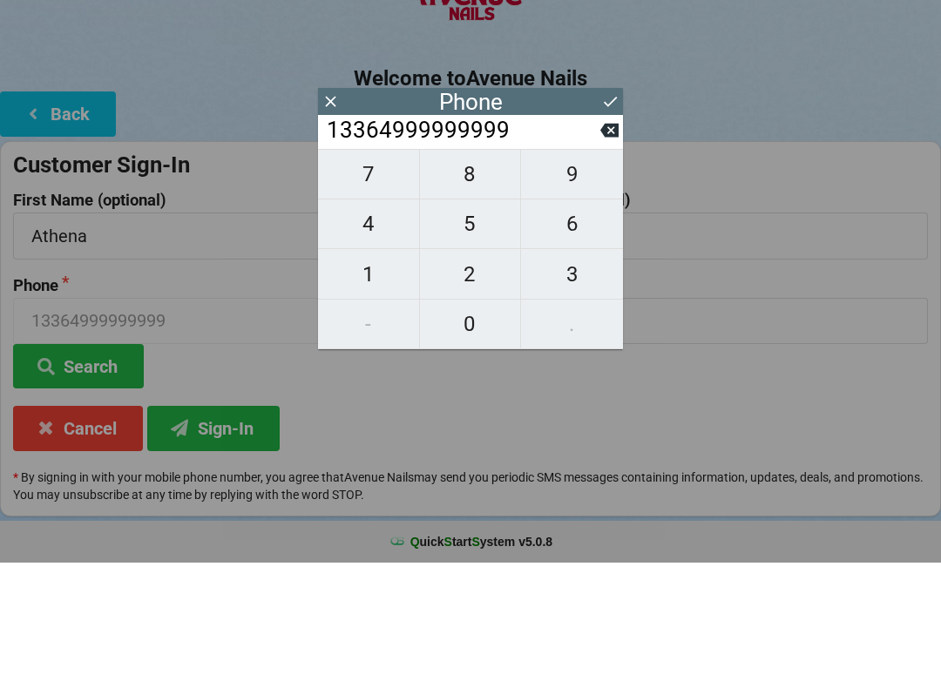
click at [462, 281] on span "8" at bounding box center [470, 299] width 101 height 37
type input "133649999999998"
click at [451, 274] on button "8" at bounding box center [471, 299] width 102 height 51
type input "1336499999999988"
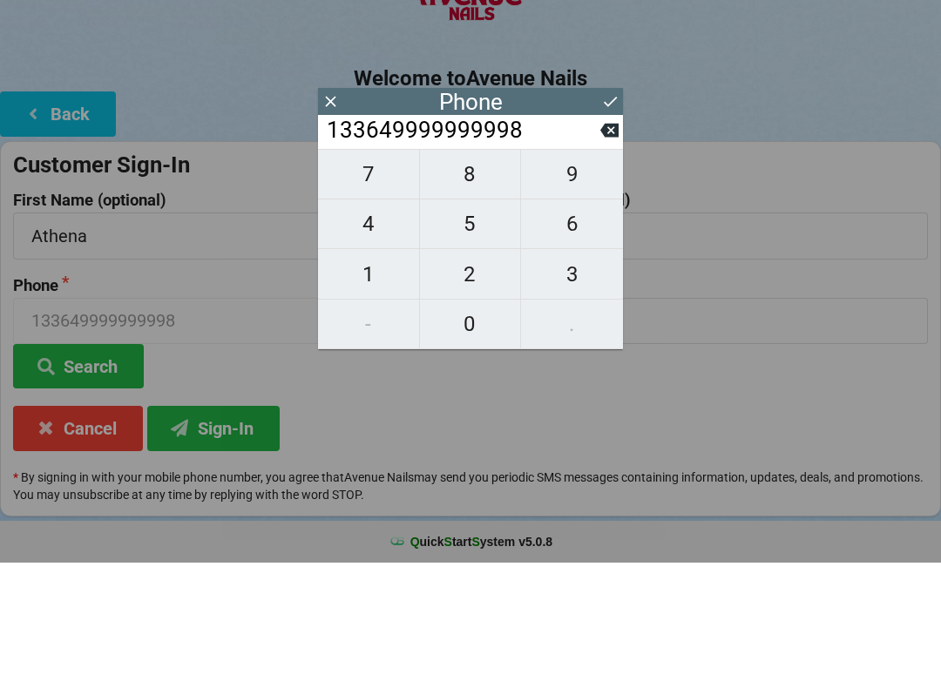
type input "1336499999999988"
click at [451, 274] on button "8" at bounding box center [471, 299] width 102 height 51
type input "13364999999999888"
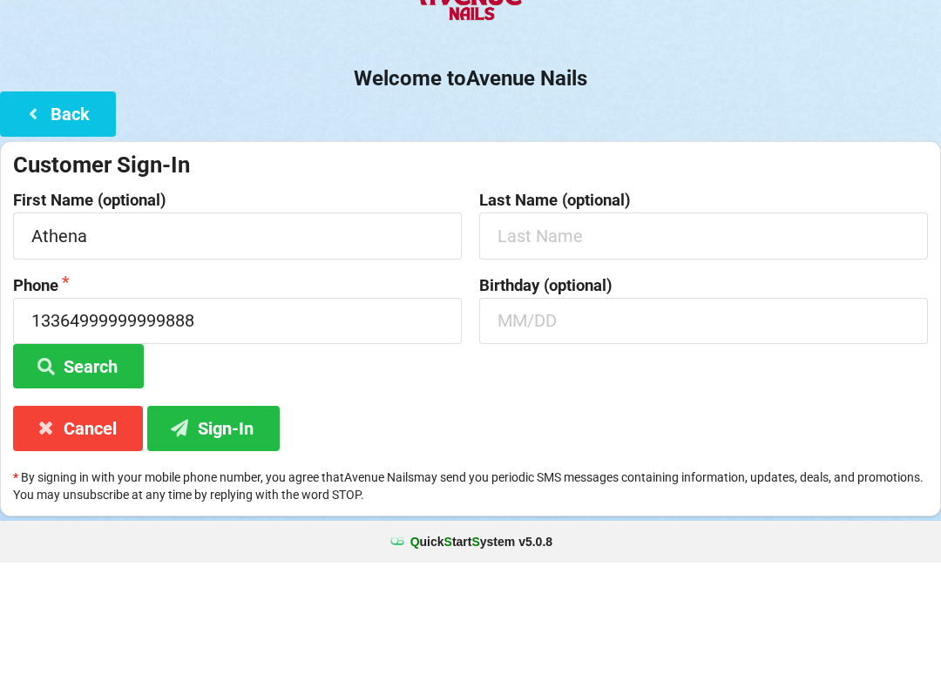
click at [540, 51] on div "Sign-In Welcome to Avenue Nails Back Customer Sign-In First Name (optional) [PE…" at bounding box center [470, 345] width 941 height 594
click at [81, 191] on h2 "Welcome to [GEOGRAPHIC_DATA]" at bounding box center [470, 204] width 941 height 27
click at [68, 217] on button "Back" at bounding box center [58, 239] width 116 height 44
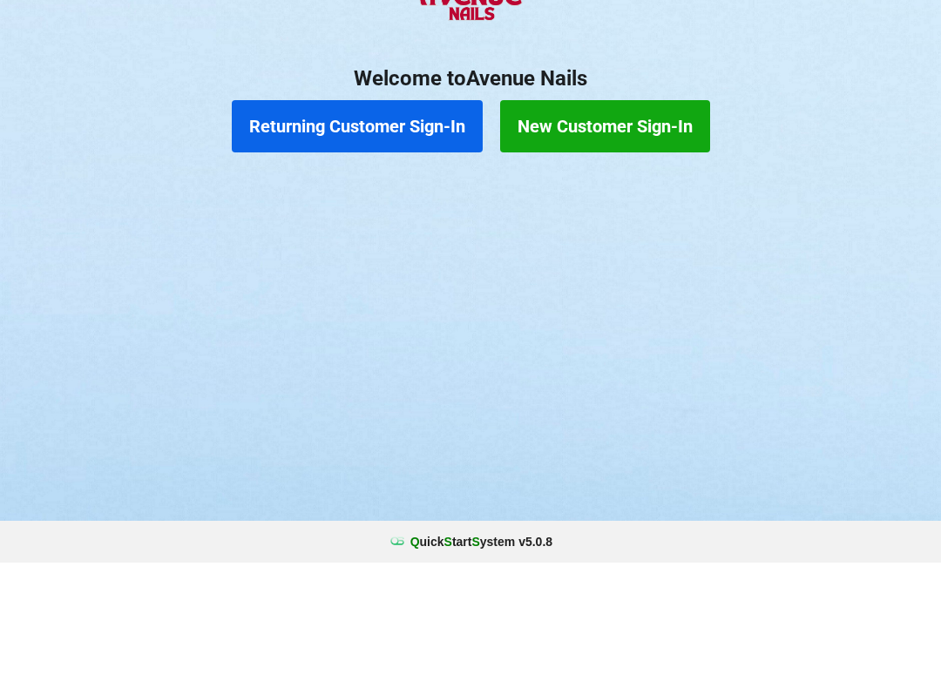
click at [600, 226] on button "New Customer Sign-In" at bounding box center [605, 252] width 210 height 52
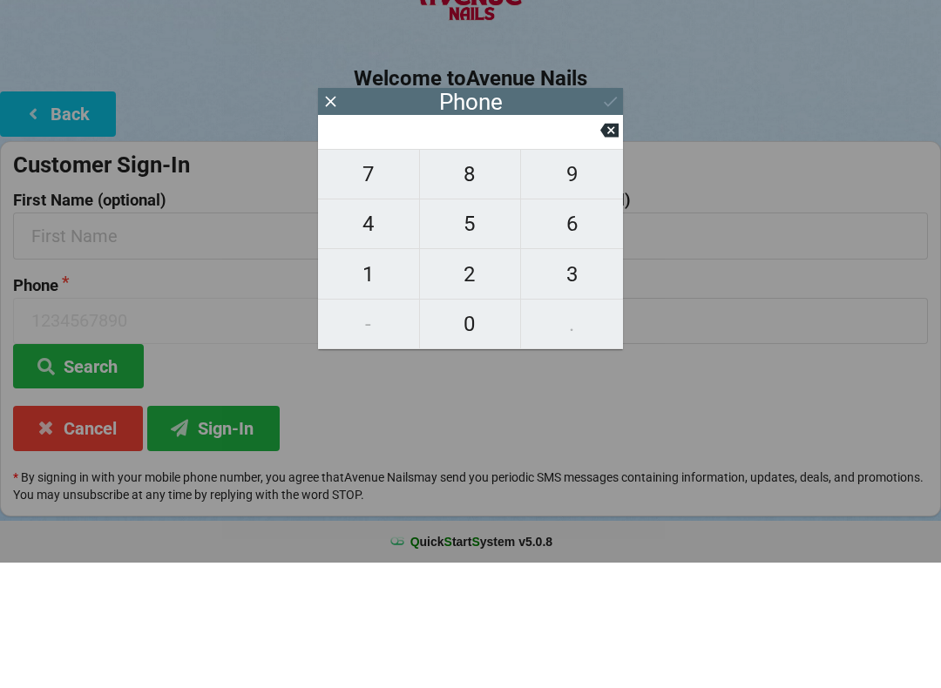
click at [366, 331] on span "4" at bounding box center [368, 349] width 101 height 37
type input "4"
click at [623, 276] on div "Customer Sign-In" at bounding box center [470, 290] width 915 height 29
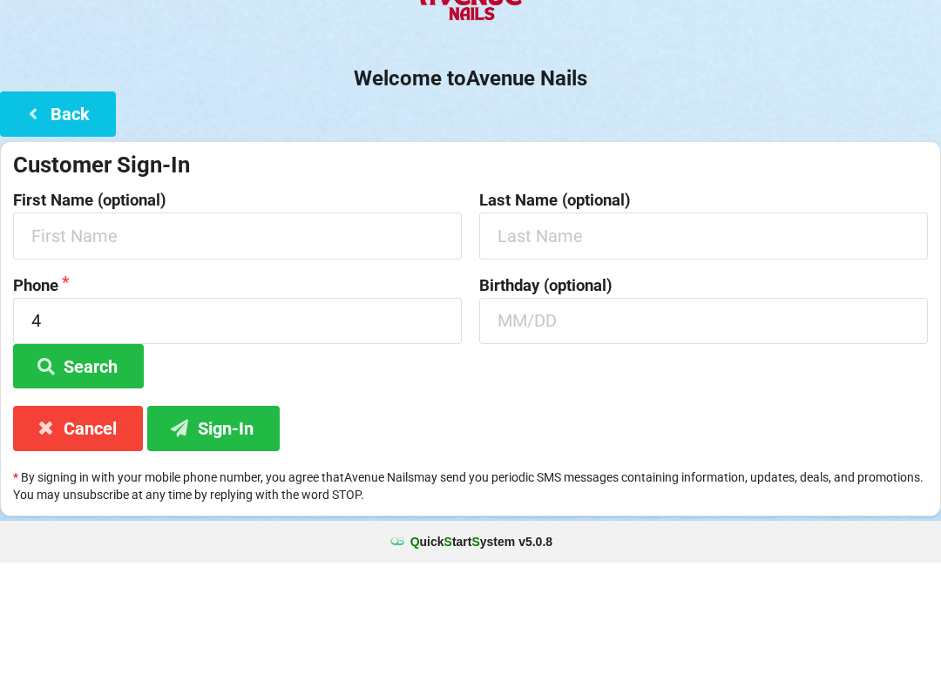
click at [29, 231] on icon at bounding box center [33, 238] width 21 height 15
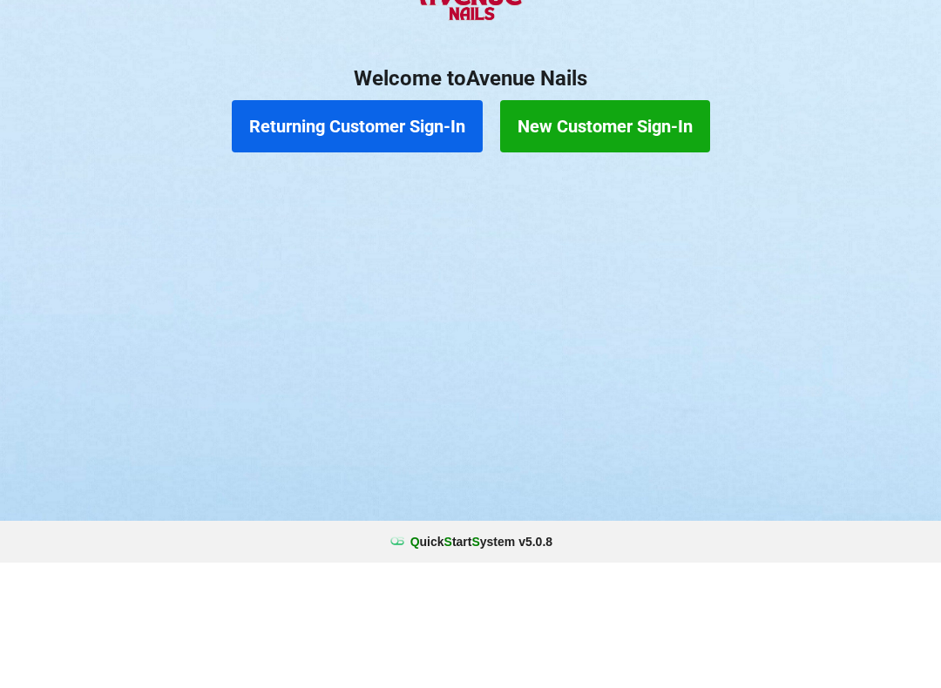
click at [620, 226] on button "New Customer Sign-In" at bounding box center [605, 252] width 210 height 52
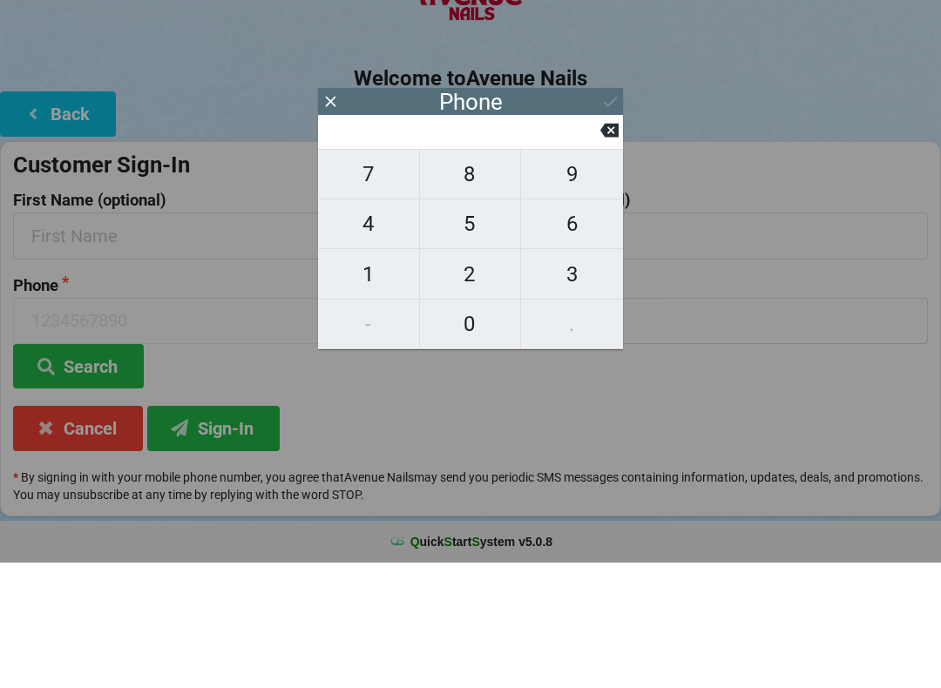
click at [352, 325] on button "4" at bounding box center [369, 350] width 102 height 50
type input "4"
click at [598, 281] on span "9" at bounding box center [572, 299] width 102 height 37
type input "49"
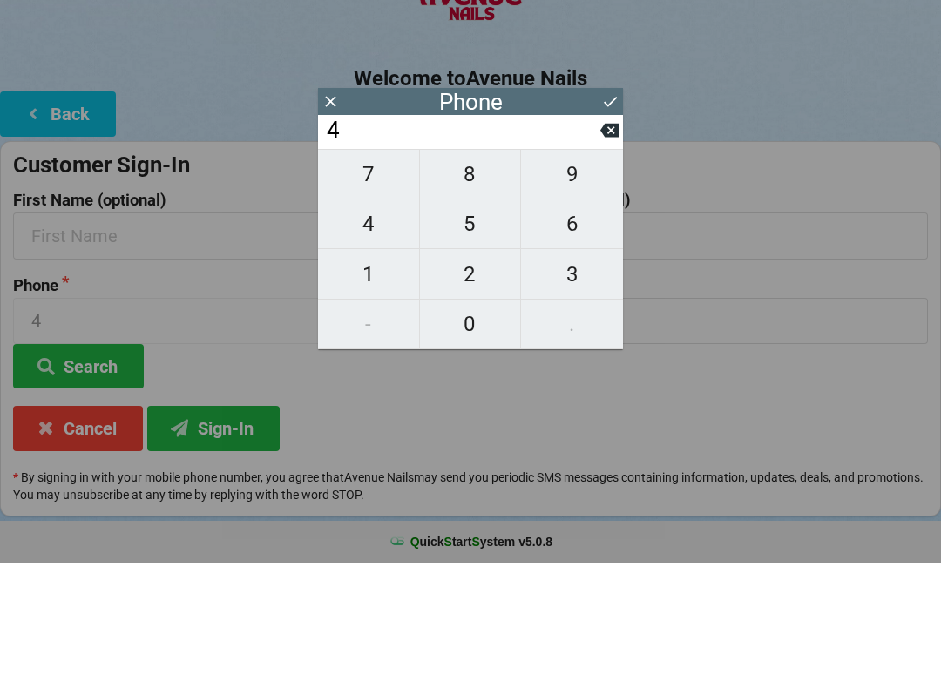
type input "49"
click at [54, 217] on button "Back" at bounding box center [58, 239] width 116 height 44
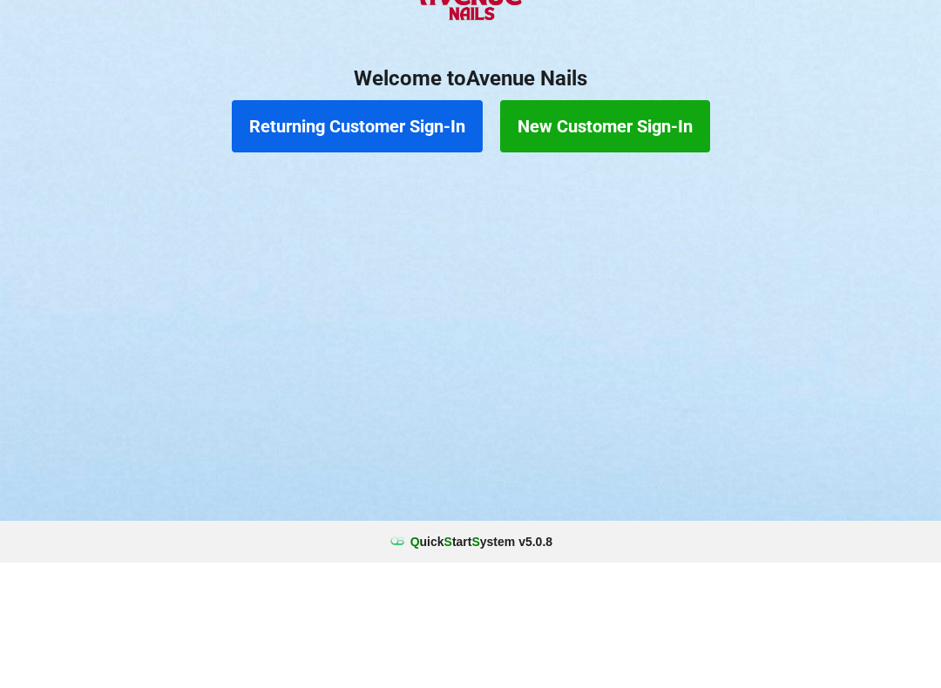
click at [600, 226] on button "New Customer Sign-In" at bounding box center [605, 252] width 210 height 52
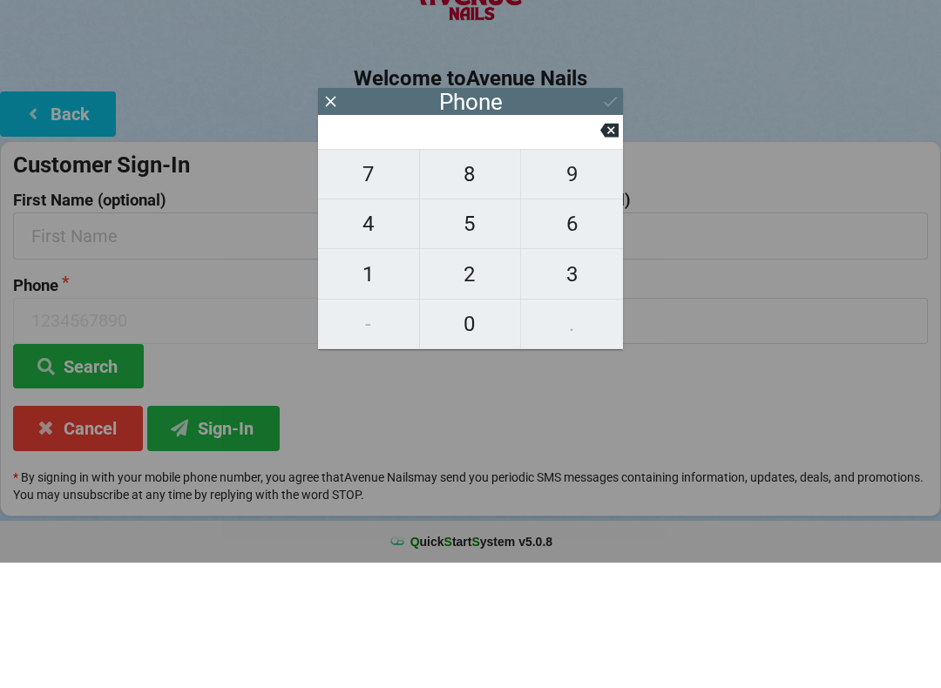
click at [366, 331] on span "4" at bounding box center [368, 349] width 101 height 37
type input "4"
click at [348, 242] on input "4" at bounding box center [462, 256] width 275 height 28
click at [327, 242] on input "4" at bounding box center [462, 256] width 275 height 28
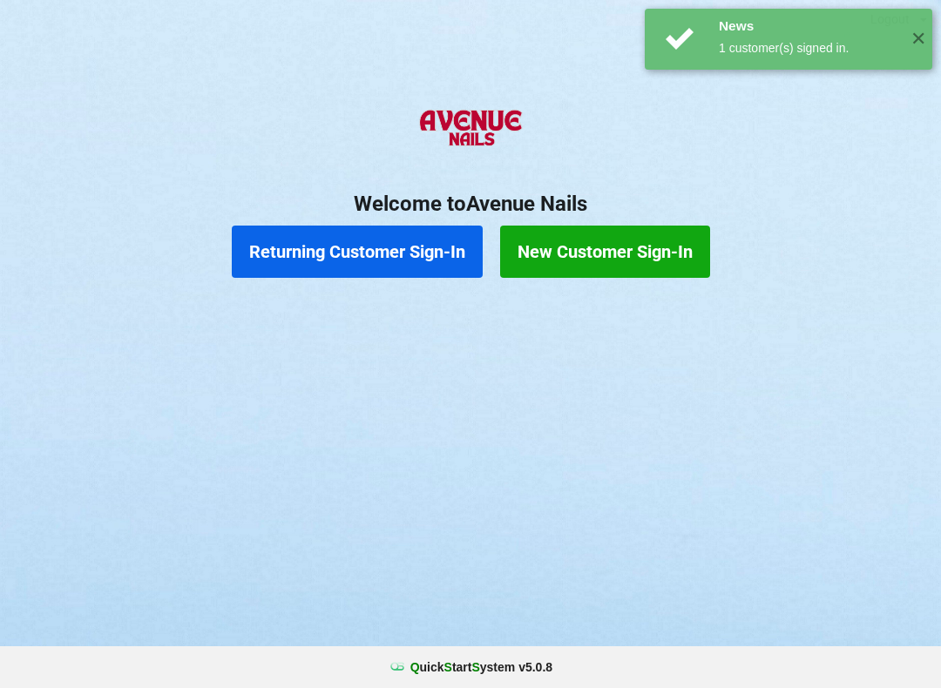
click at [605, 247] on button "New Customer Sign-In" at bounding box center [605, 252] width 210 height 52
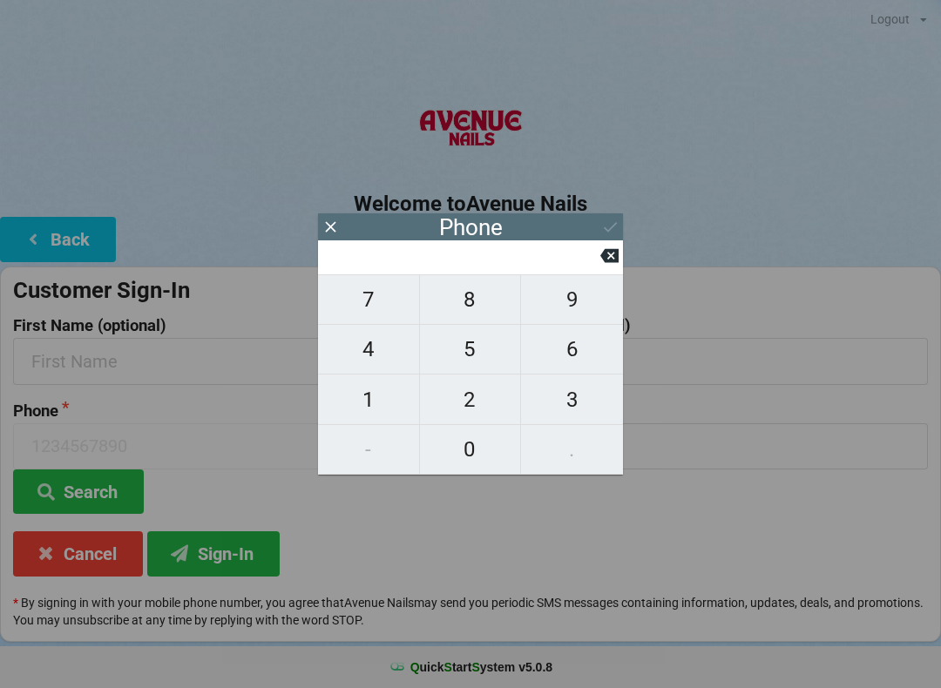
click at [358, 305] on span "7" at bounding box center [368, 299] width 101 height 37
type input "7"
click at [604, 257] on icon at bounding box center [609, 256] width 18 height 14
click at [106, 246] on button "Back" at bounding box center [151, 263] width 90 height 35
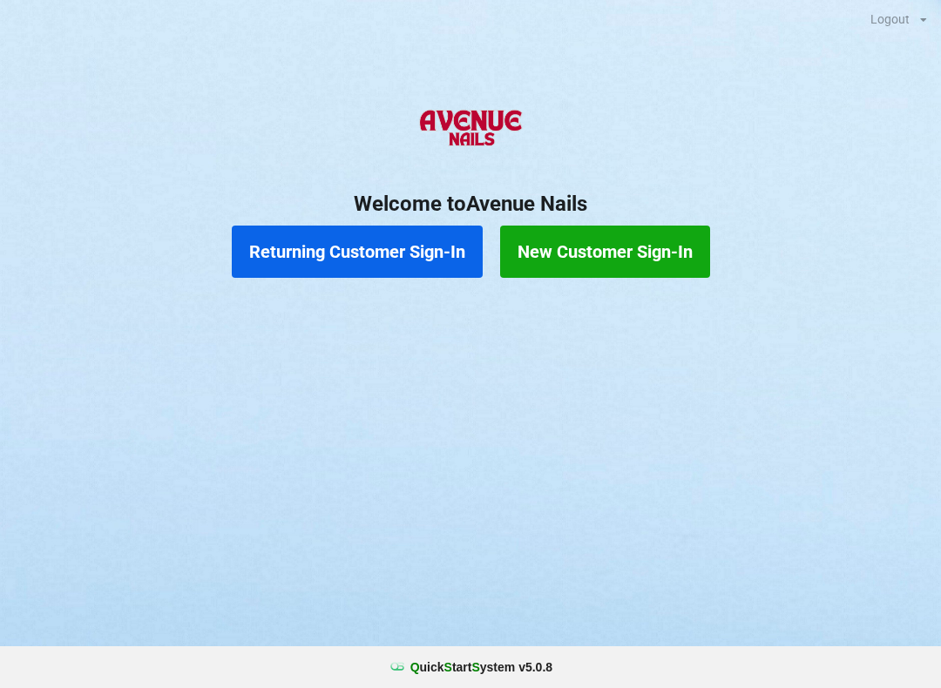
click at [364, 238] on button "Returning Customer Sign-In" at bounding box center [357, 252] width 251 height 52
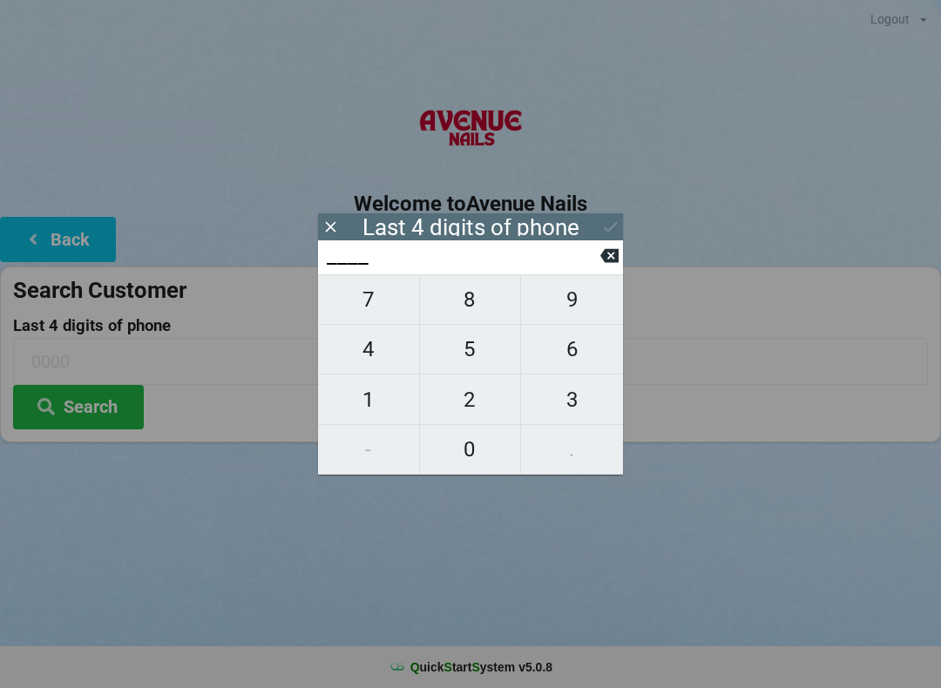
click at [569, 307] on span "9" at bounding box center [572, 299] width 102 height 37
type input "9___"
click at [461, 310] on span "8" at bounding box center [470, 299] width 101 height 37
type input "98__"
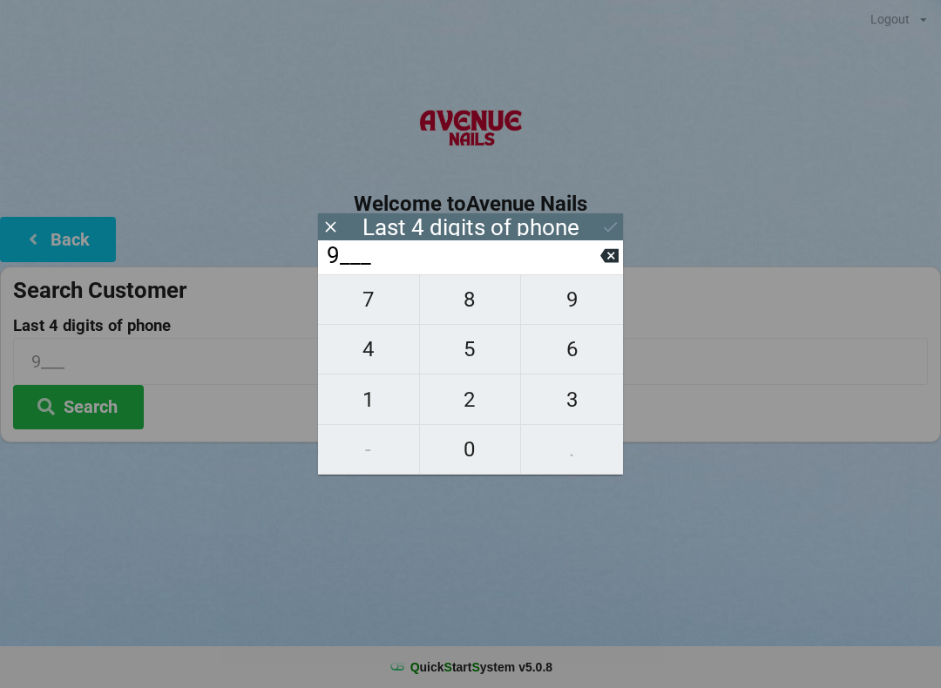
type input "98__"
click at [463, 355] on span "5" at bounding box center [470, 349] width 101 height 37
type input "985_"
click at [370, 409] on span "1" at bounding box center [368, 400] width 101 height 37
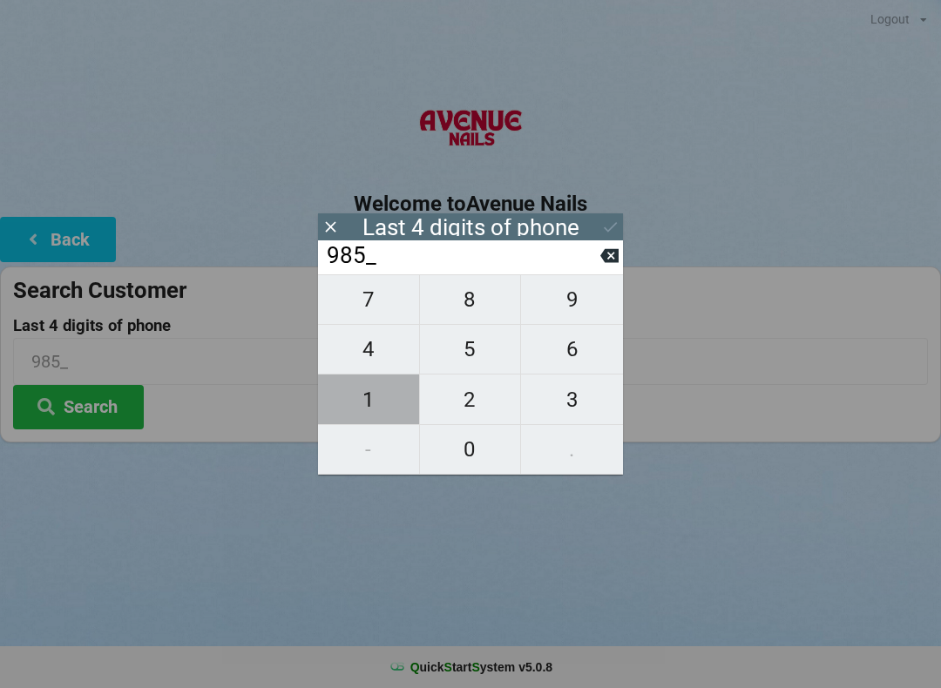
type input "9851"
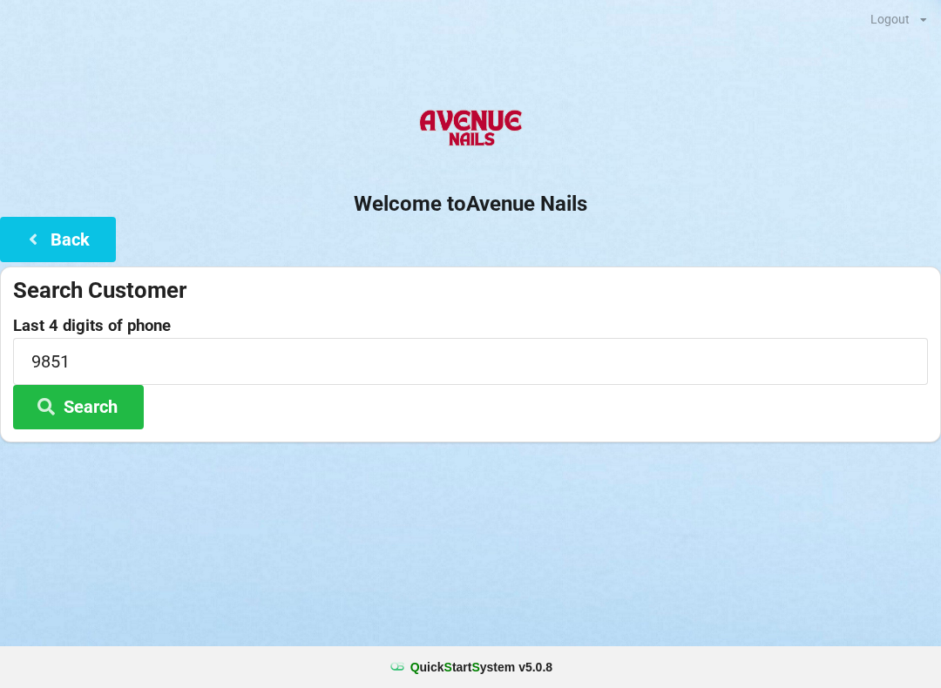
click at [93, 398] on button "Search" at bounding box center [78, 407] width 131 height 44
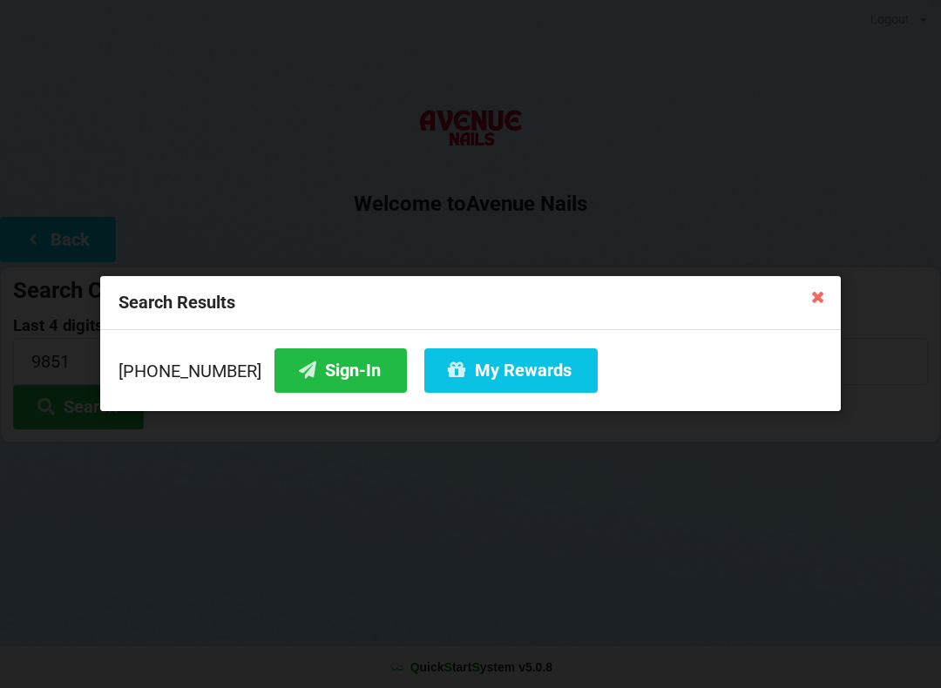
click at [312, 365] on button "Sign-In" at bounding box center [340, 370] width 132 height 44
